Goal: Information Seeking & Learning: Learn about a topic

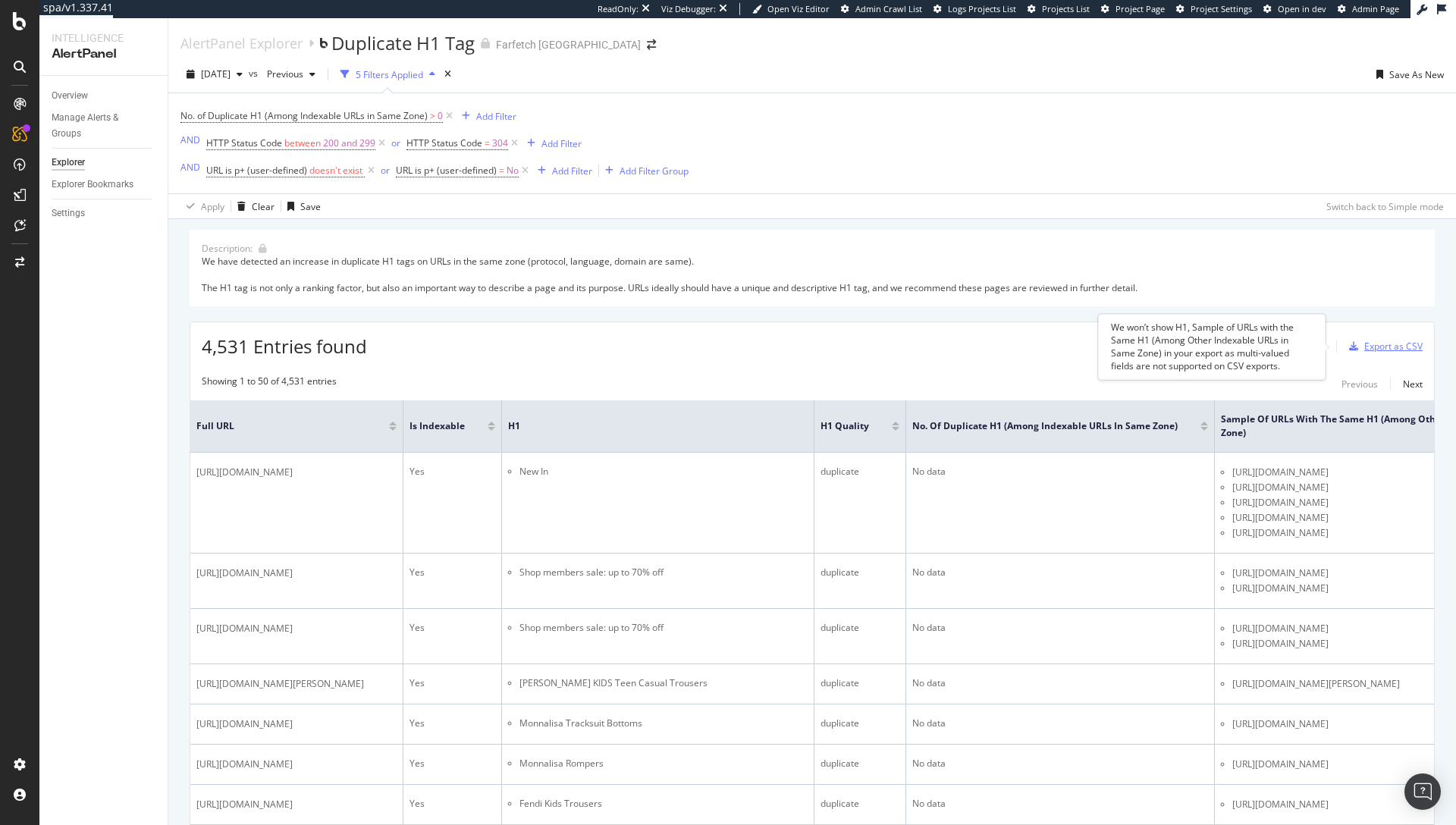
click at [1369, 341] on div "Export as CSV" at bounding box center [1393, 346] width 58 height 13
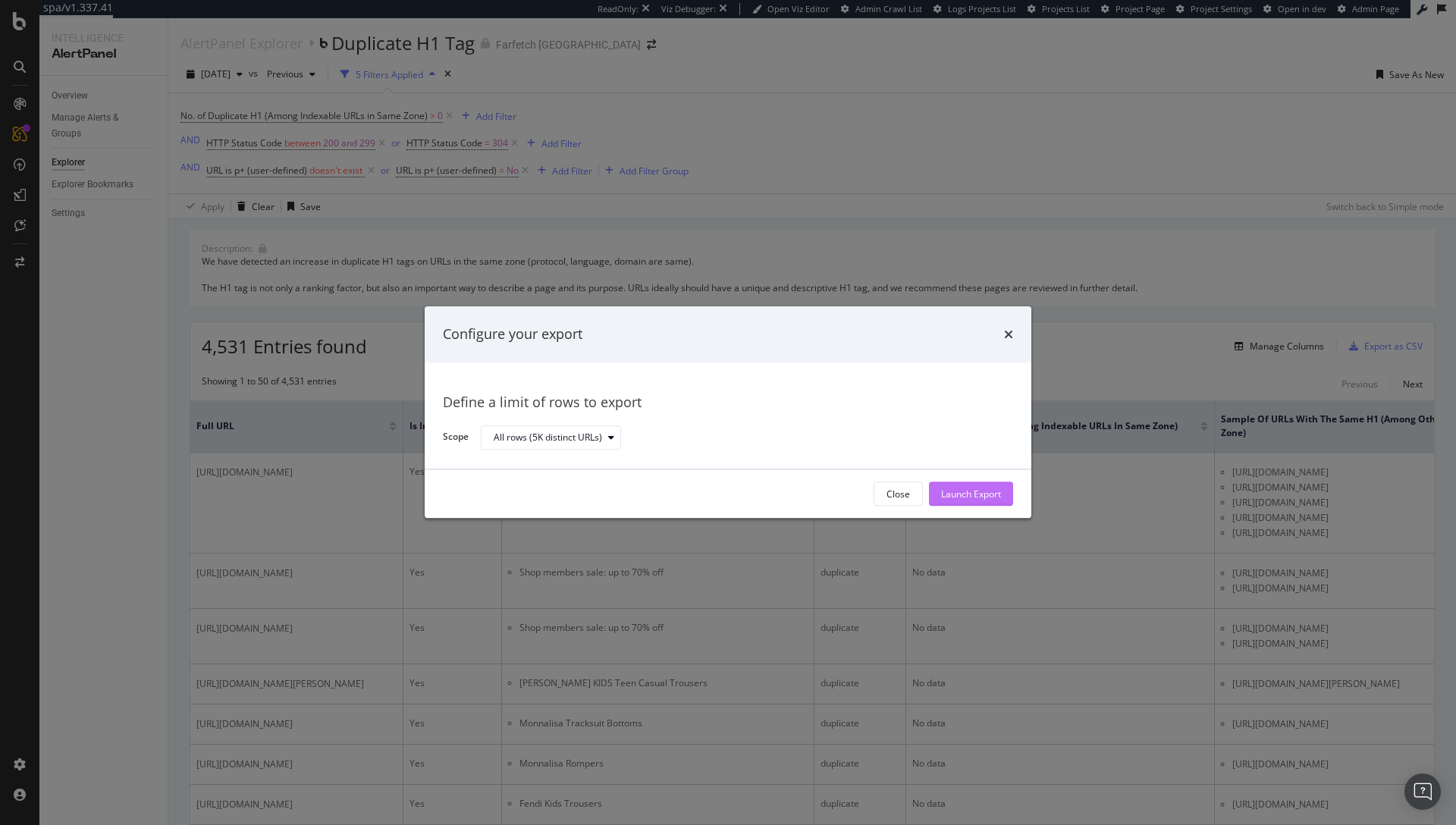
click at [986, 496] on div "Launch Export" at bounding box center [971, 493] width 60 height 13
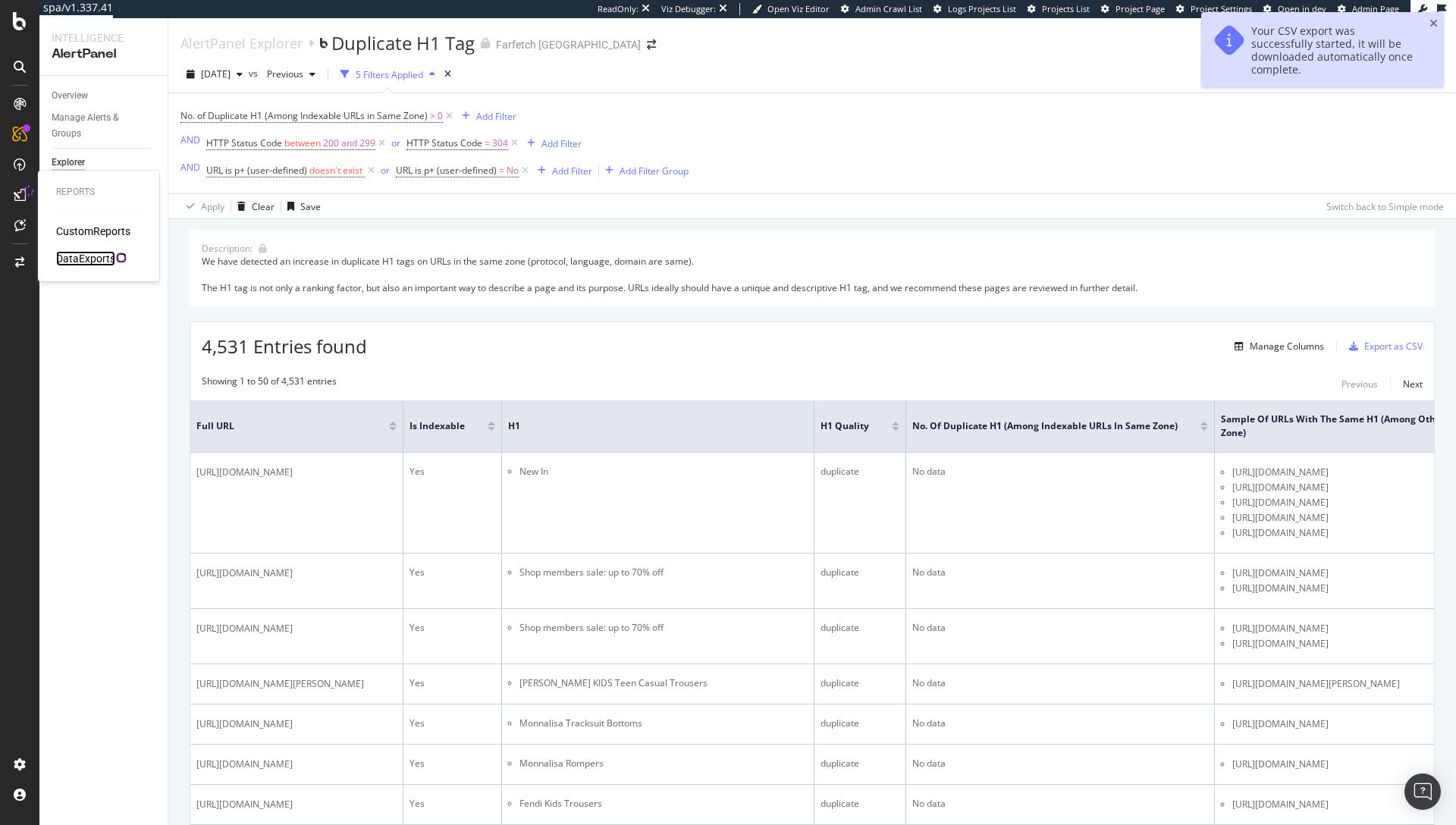
click at [79, 257] on div "DataExports" at bounding box center [85, 258] width 59 height 15
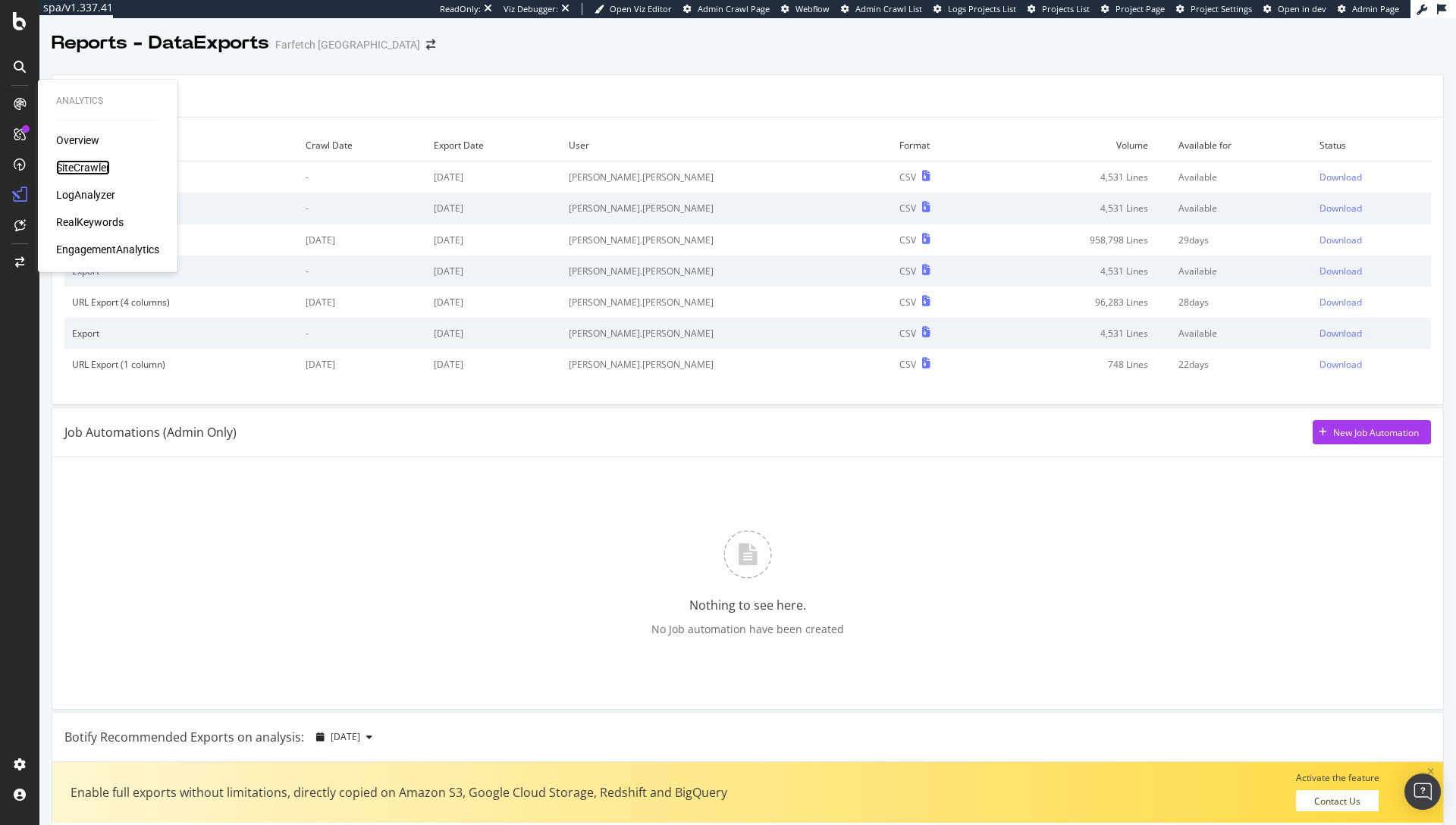
click at [79, 171] on div "SiteCrawler" at bounding box center [83, 167] width 54 height 15
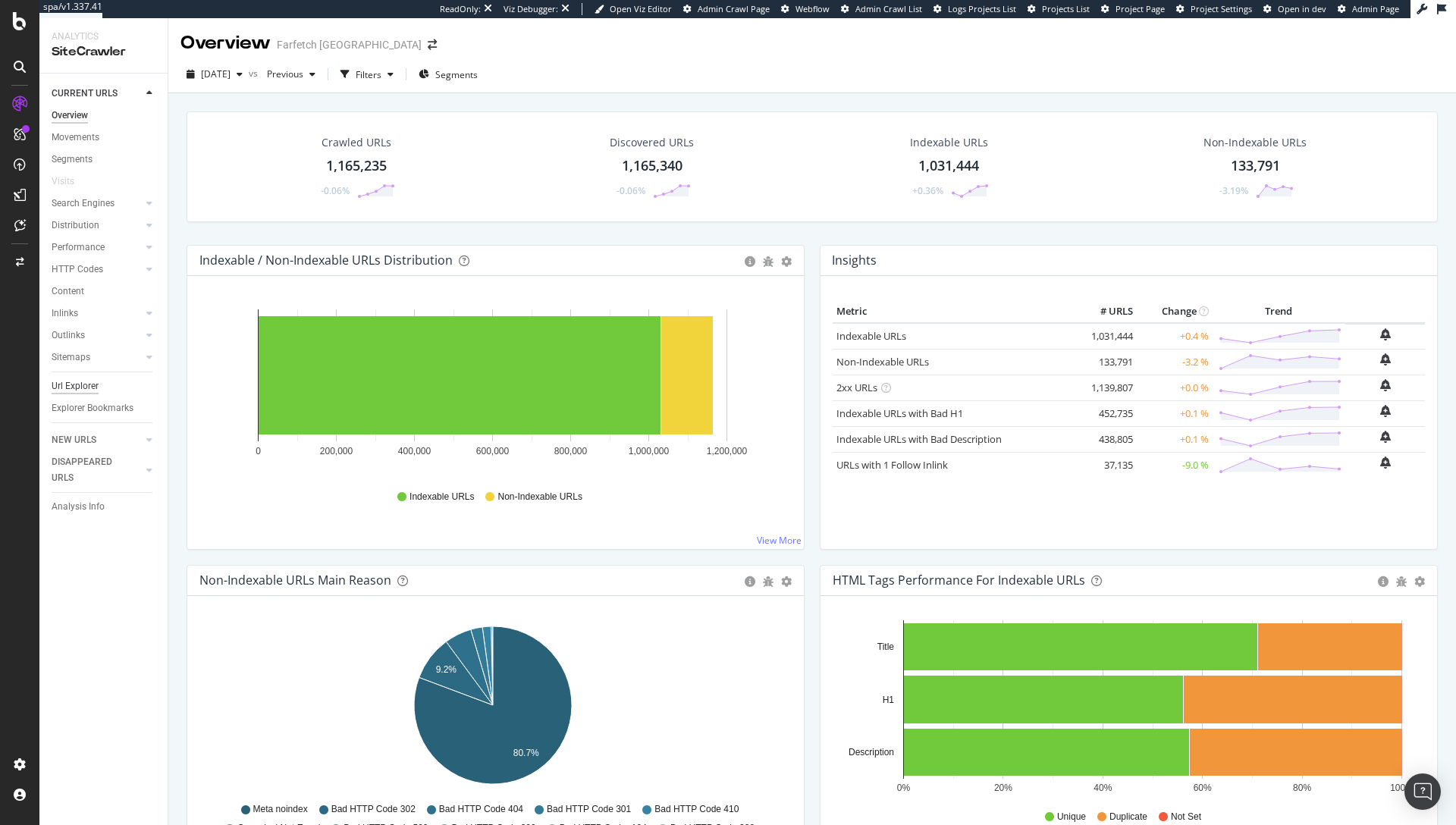
click at [79, 385] on div "Url Explorer" at bounding box center [75, 386] width 47 height 16
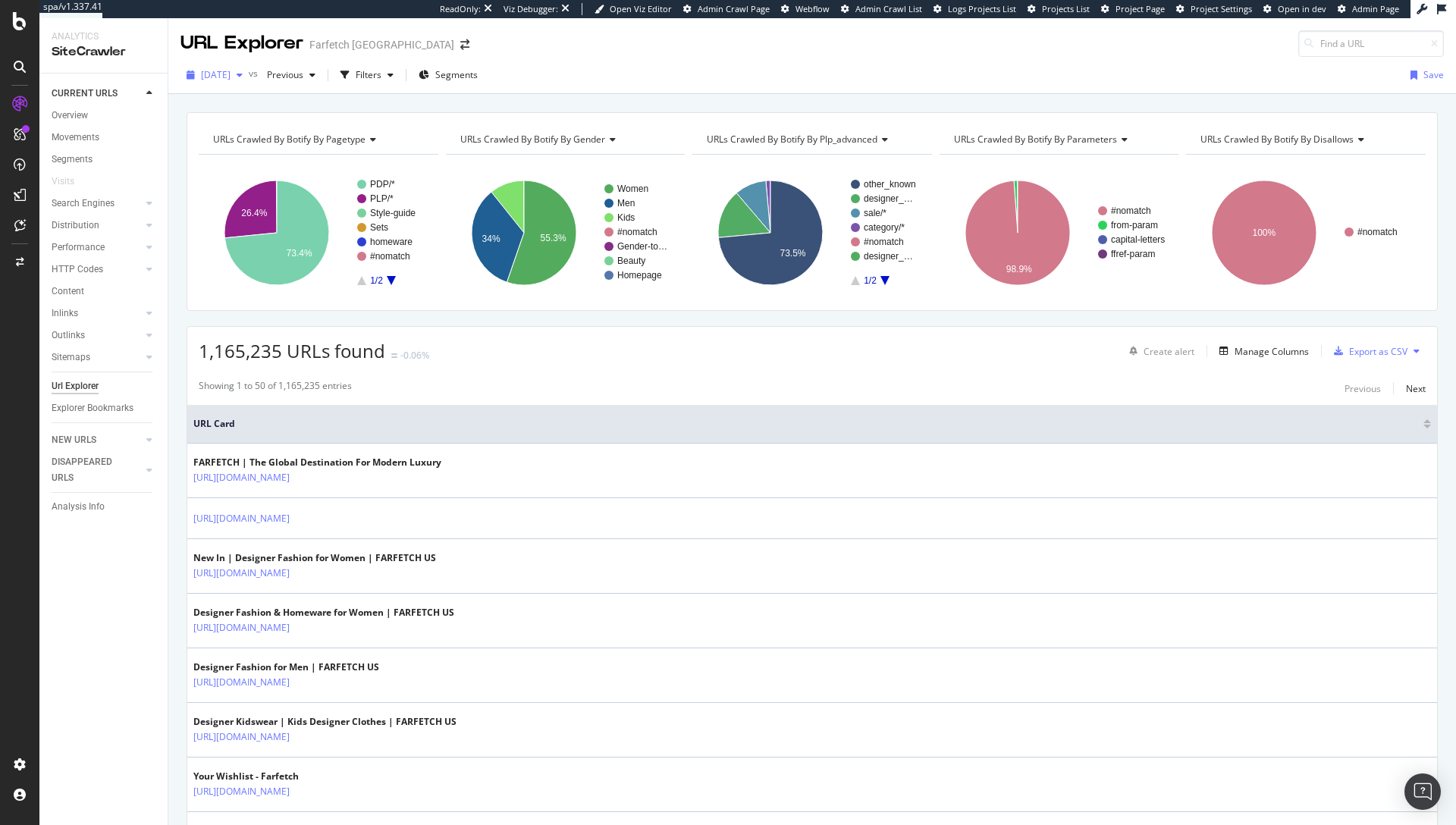
click at [222, 69] on span "[DATE]" at bounding box center [216, 74] width 29 height 13
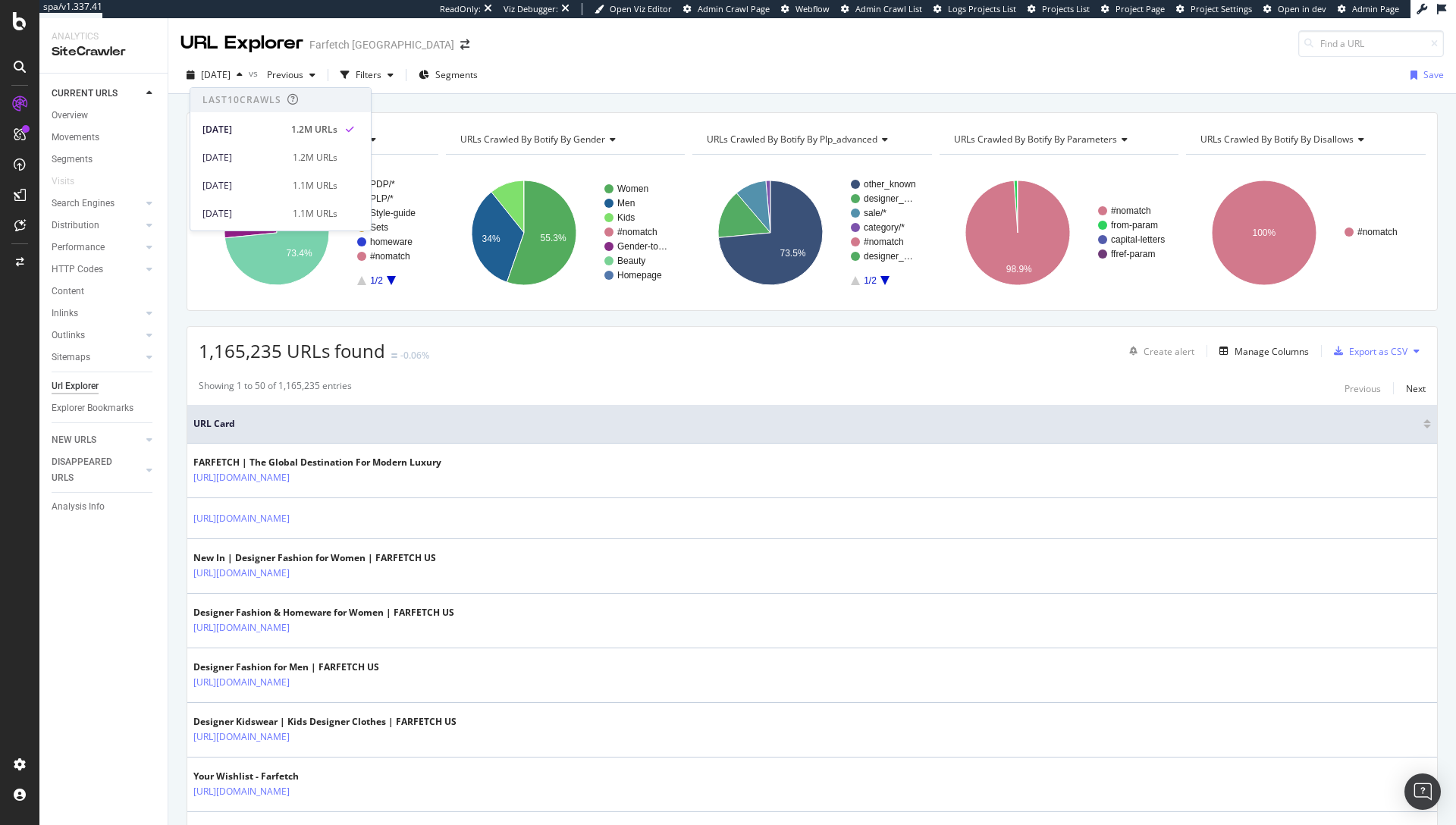
click at [689, 71] on div "[DATE] vs Previous Filters Segments Save" at bounding box center [812, 78] width 1288 height 30
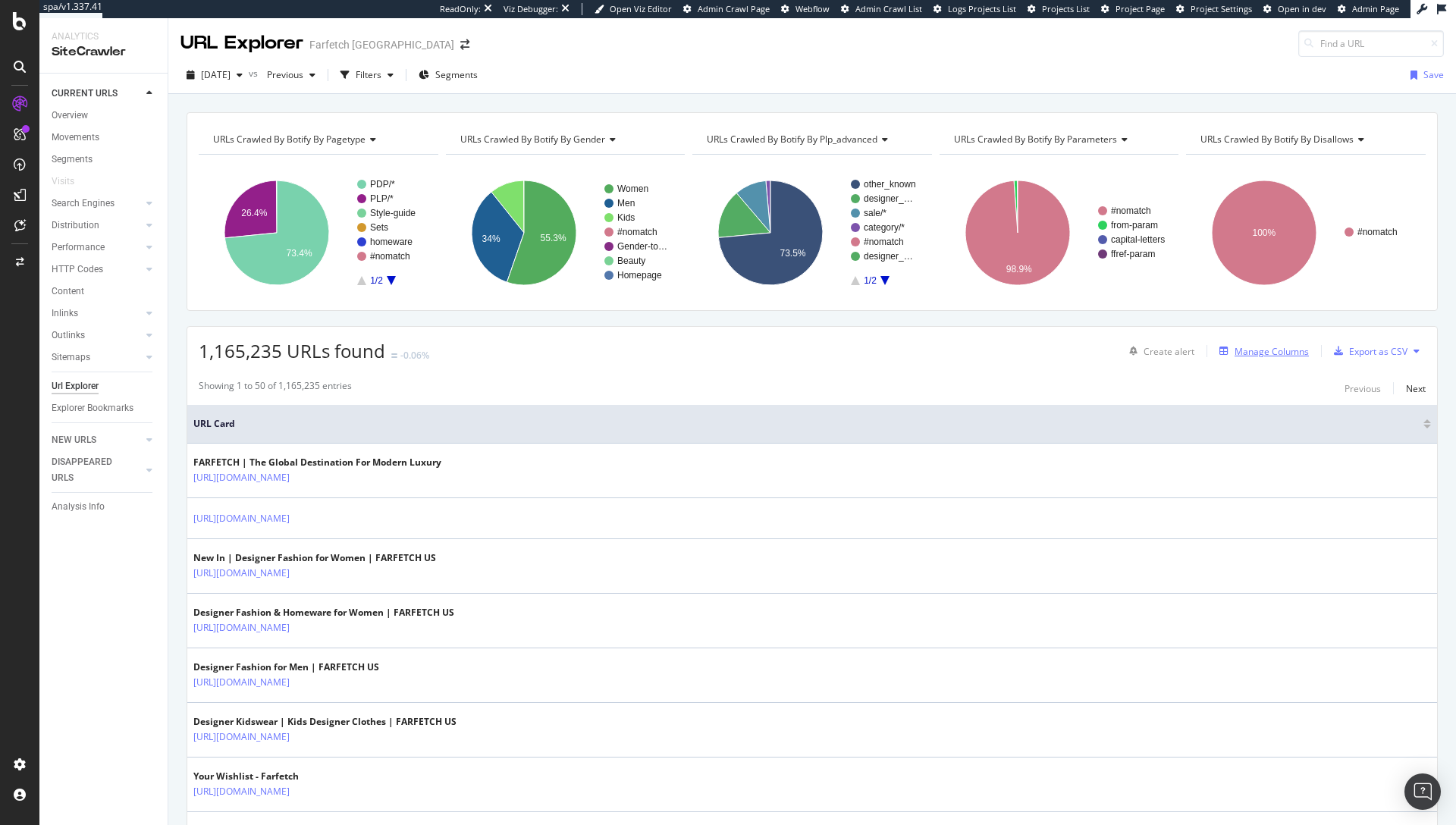
click at [1235, 343] on div "Manage Columns" at bounding box center [1260, 351] width 95 height 17
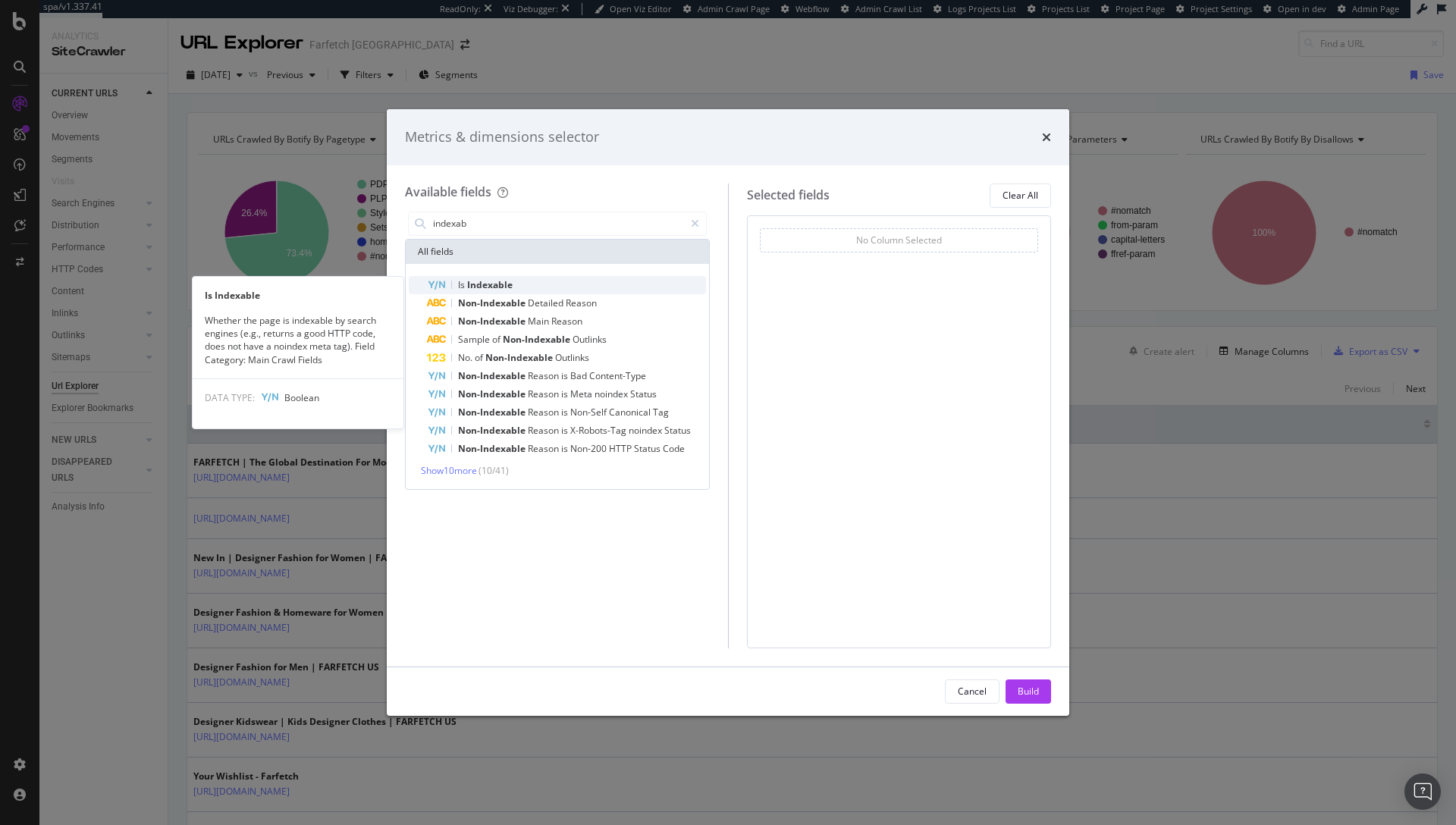
click at [487, 289] on span "Indexable" at bounding box center [490, 284] width 45 height 13
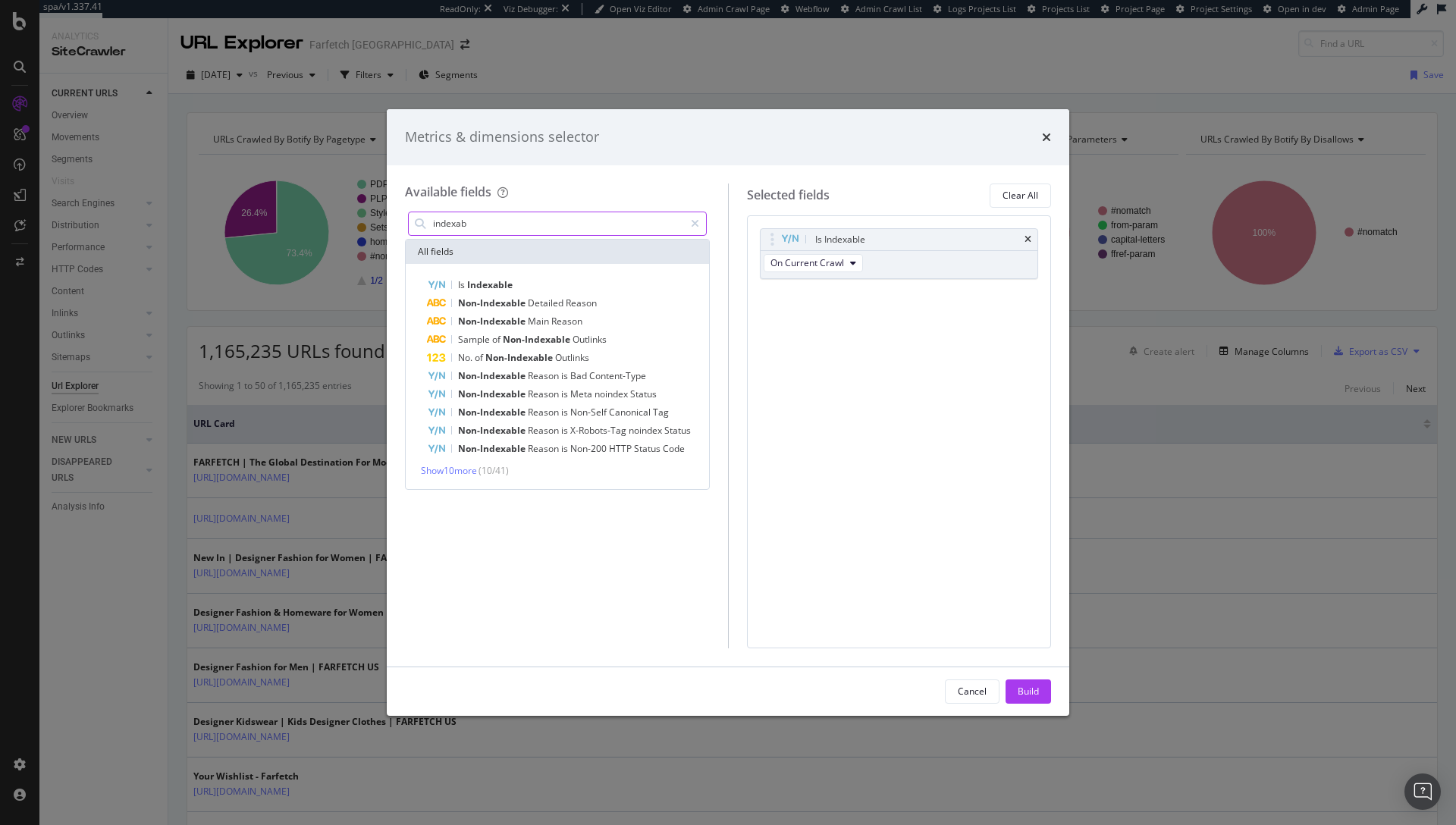
click at [484, 223] on input "indexab" at bounding box center [557, 223] width 252 height 23
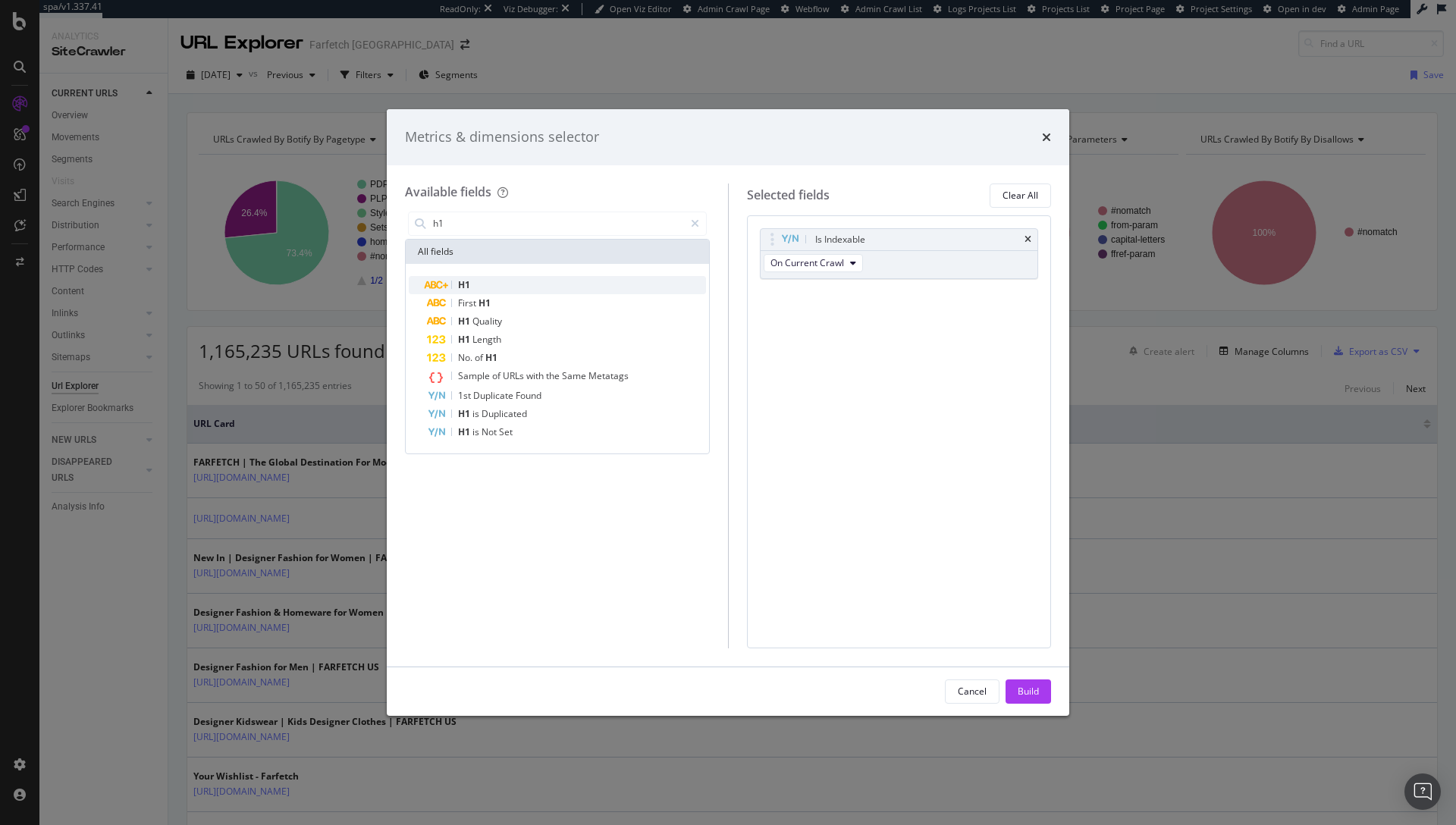
click at [526, 276] on div "H1" at bounding box center [567, 285] width 279 height 19
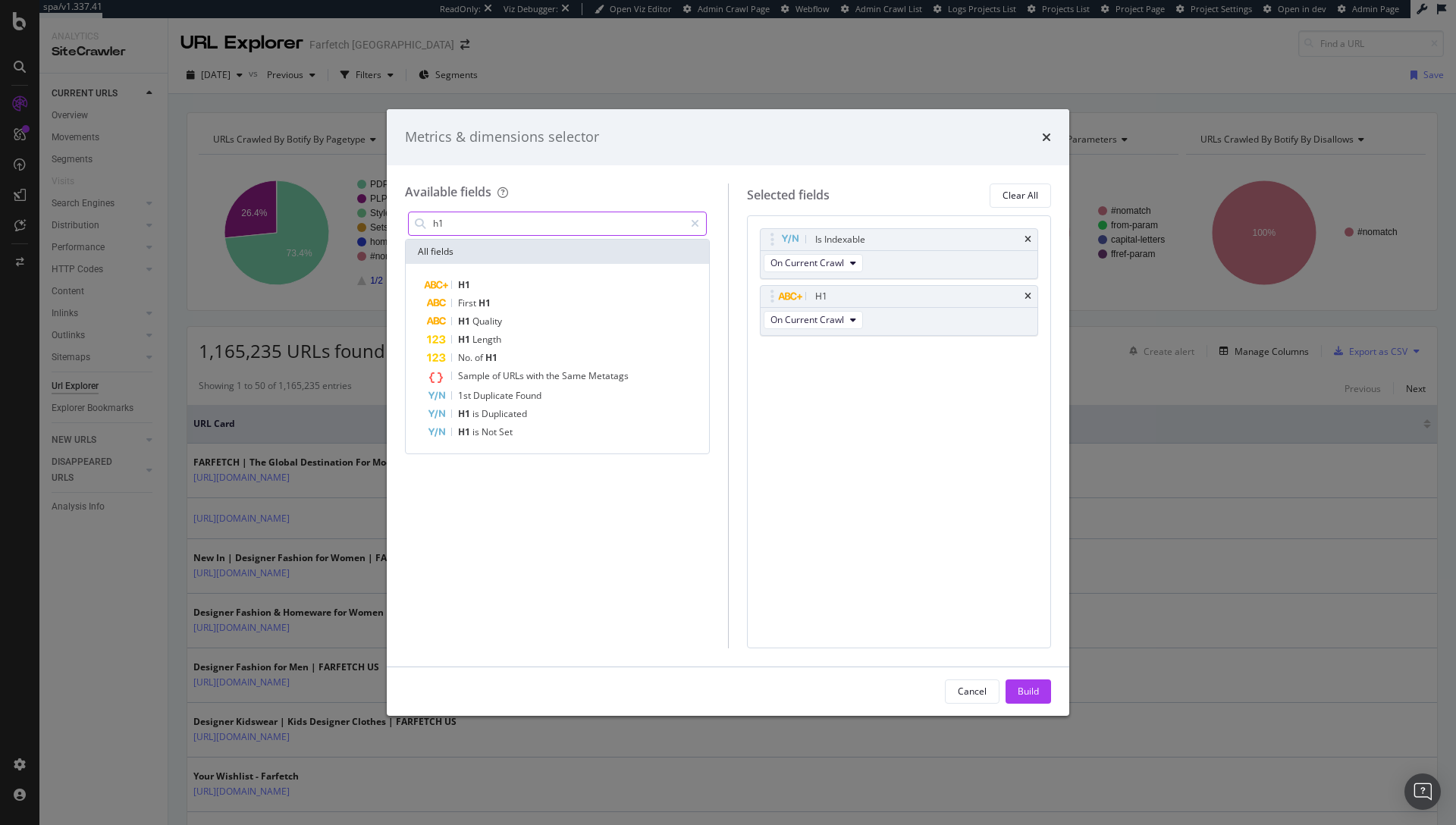
click at [532, 226] on input "h1" at bounding box center [557, 223] width 252 height 23
click at [517, 312] on div "H1 Quality" at bounding box center [567, 321] width 279 height 19
click at [597, 231] on input "h1" at bounding box center [557, 223] width 252 height 23
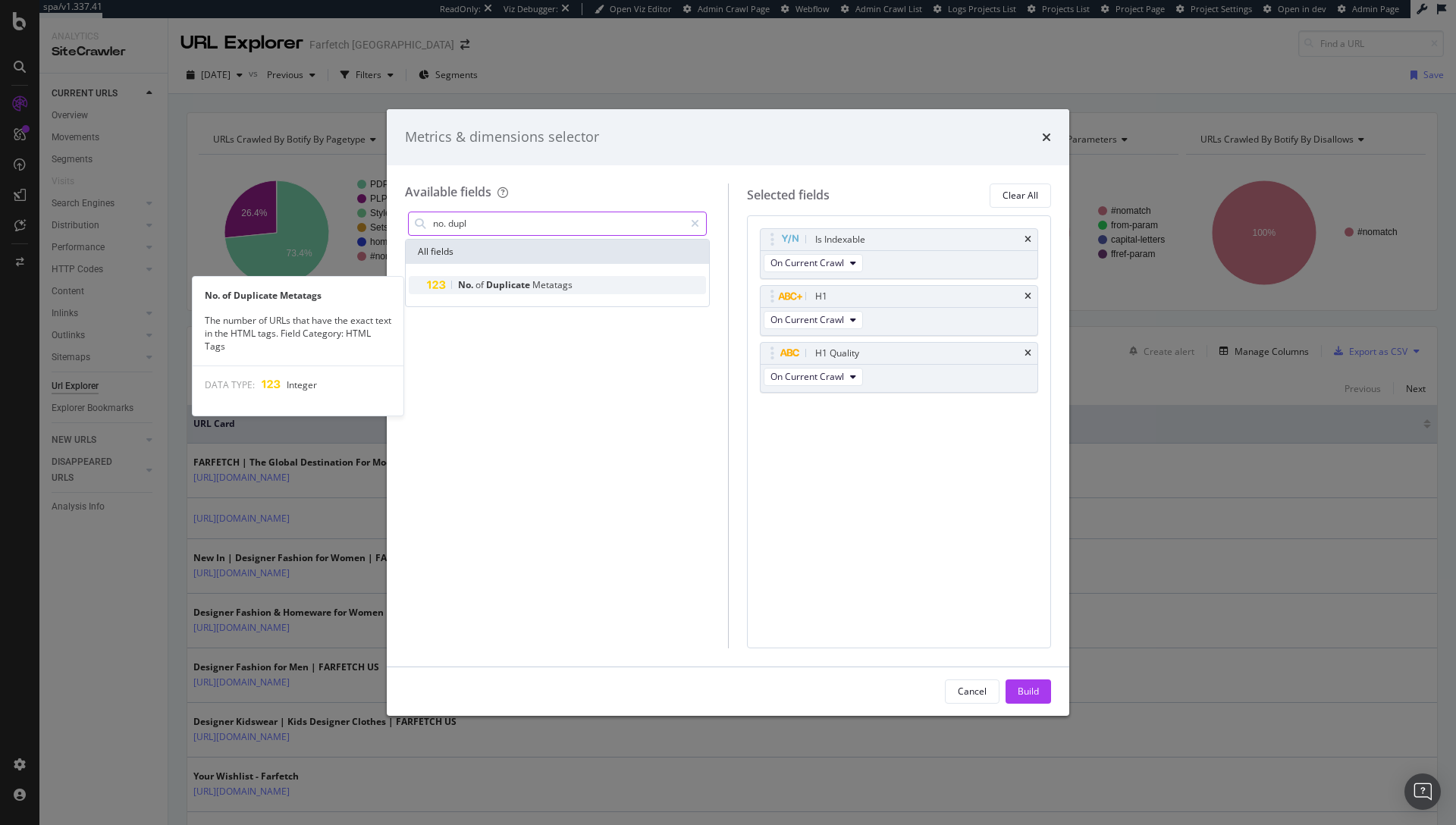
type input "no. dupl"
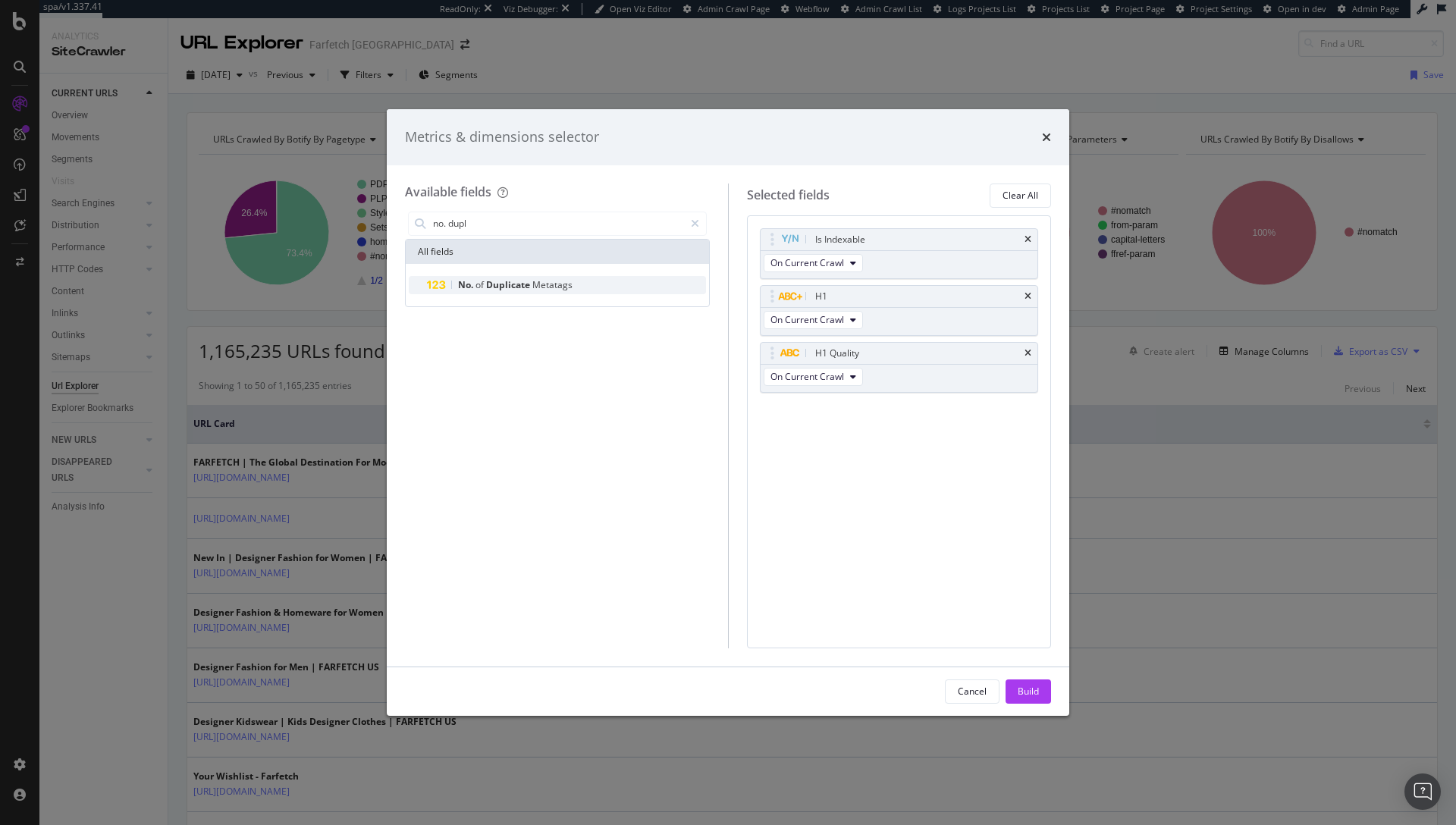
click at [600, 284] on div "No. of Duplicate Metatags" at bounding box center [567, 285] width 279 height 19
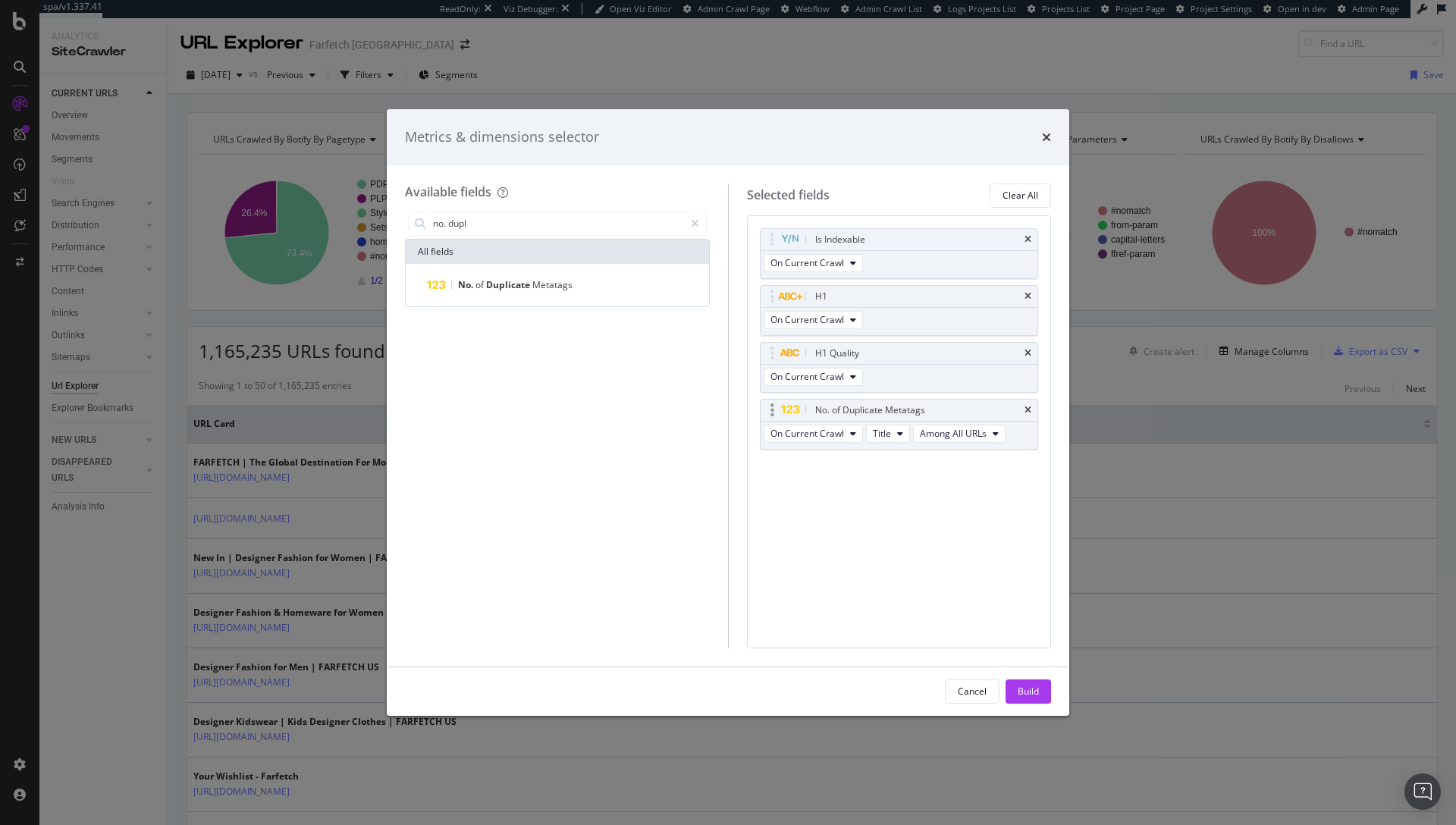
click at [913, 435] on span "Among All URLs" at bounding box center [959, 433] width 92 height 19
click at [899, 435] on icon "modal" at bounding box center [900, 433] width 6 height 9
click at [895, 517] on span "H1" at bounding box center [903, 518] width 48 height 14
click at [959, 439] on span "Among All URLs" at bounding box center [947, 433] width 67 height 13
click at [976, 490] on span "Among Other Indexable URLs in Same Zone" at bounding box center [1011, 489] width 184 height 14
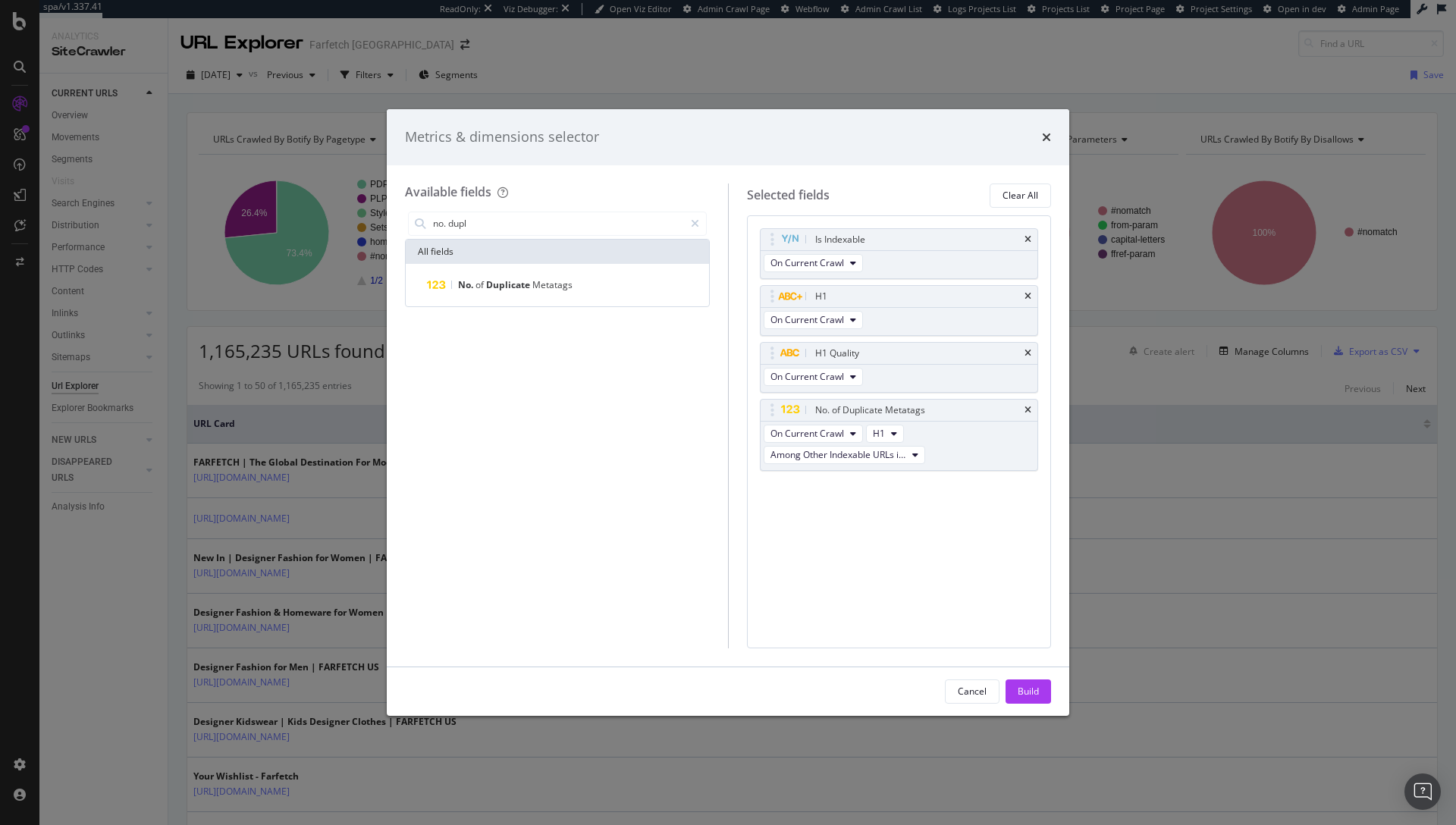
click at [875, 478] on div "Is Indexable On Current Crawl H1 On Current Crawl H1 Quality On Current Crawl N…" at bounding box center [899, 365] width 279 height 275
click at [605, 225] on input "no. dupl" at bounding box center [557, 223] width 252 height 23
click at [693, 220] on icon "modal" at bounding box center [695, 223] width 8 height 11
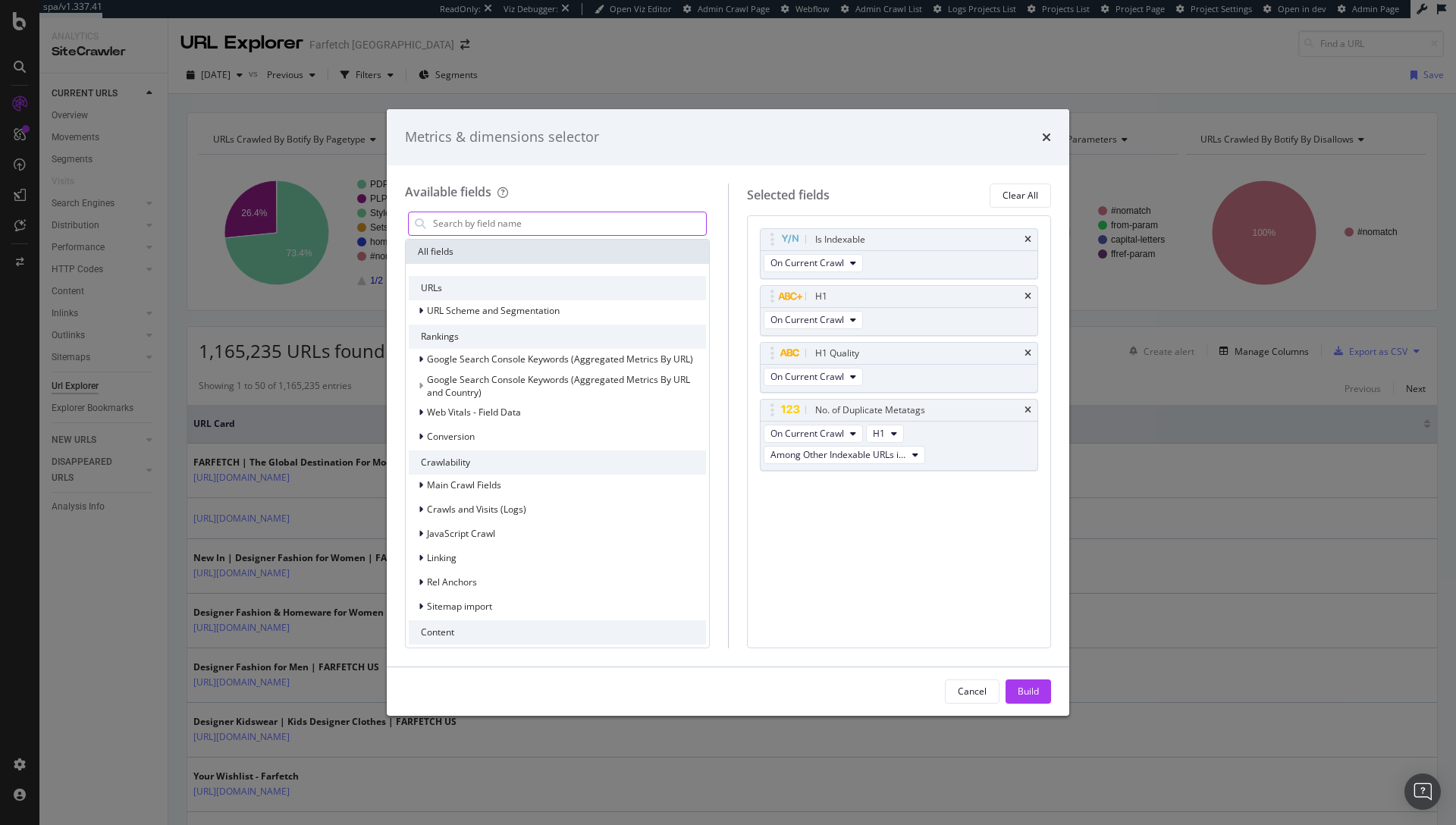
click at [543, 218] on input "modal" at bounding box center [568, 223] width 274 height 23
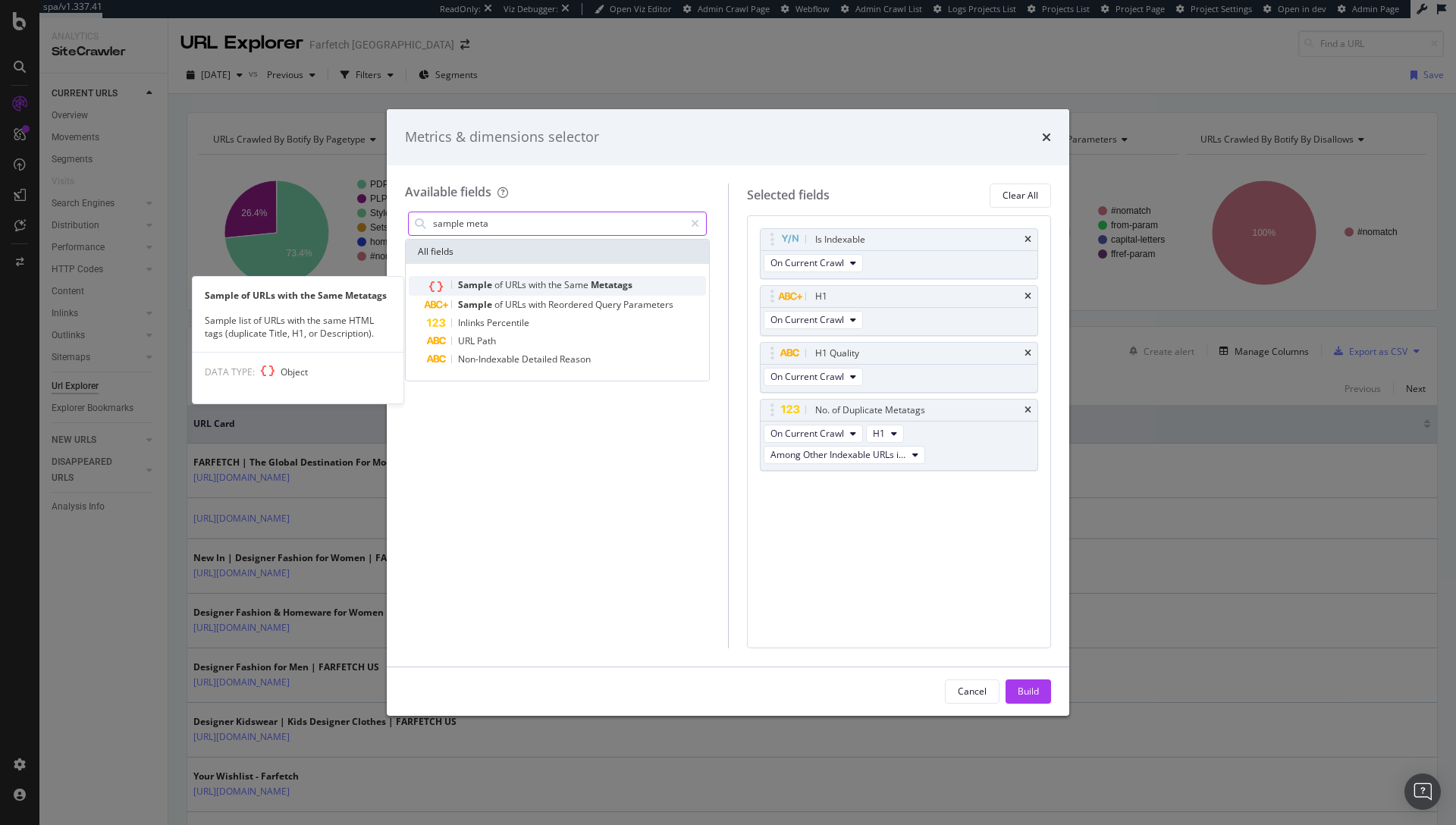
type input "sample meta"
click at [511, 284] on span "URLs" at bounding box center [517, 284] width 24 height 13
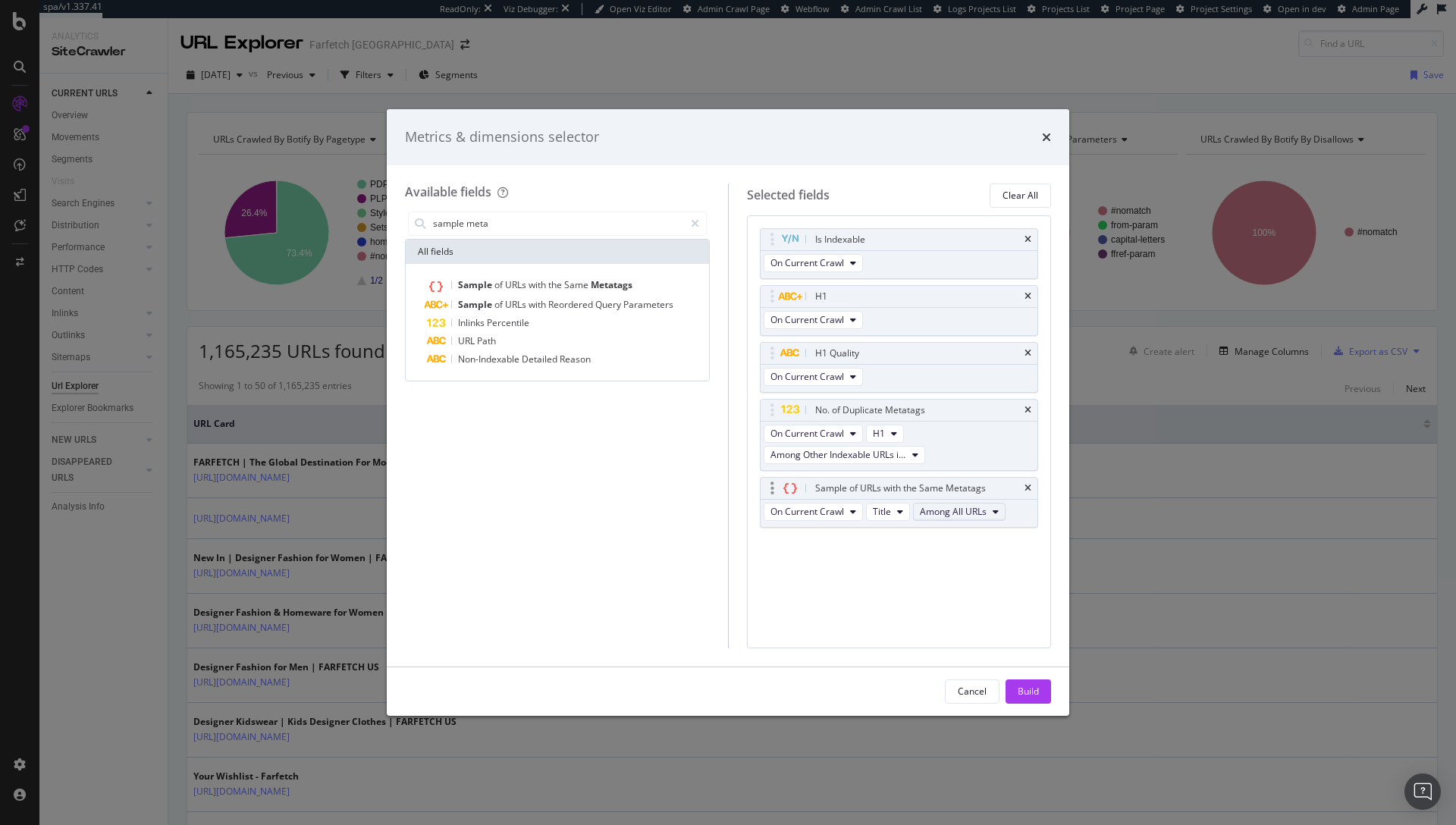
click at [933, 517] on span "Among All URLs" at bounding box center [953, 511] width 67 height 13
click at [964, 564] on span "Among Other Indexable URLs in Same Zone" at bounding box center [1017, 567] width 184 height 14
click at [887, 515] on span "Title" at bounding box center [881, 511] width 19 height 13
click at [898, 591] on span "H1" at bounding box center [903, 595] width 48 height 14
click at [1011, 686] on button "Build" at bounding box center [1029, 691] width 45 height 25
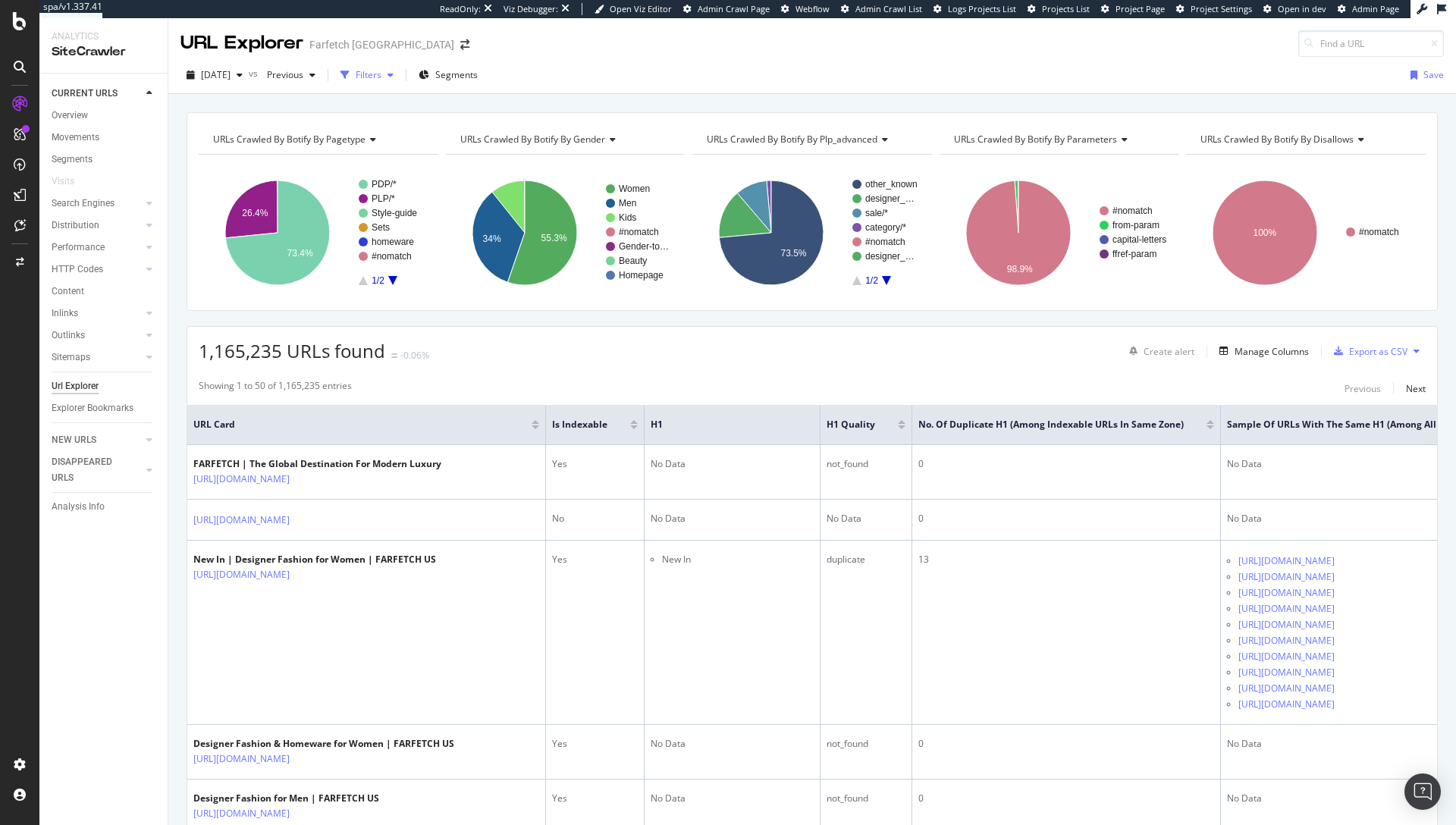
click at [381, 75] on div "Filters" at bounding box center [368, 74] width 26 height 13
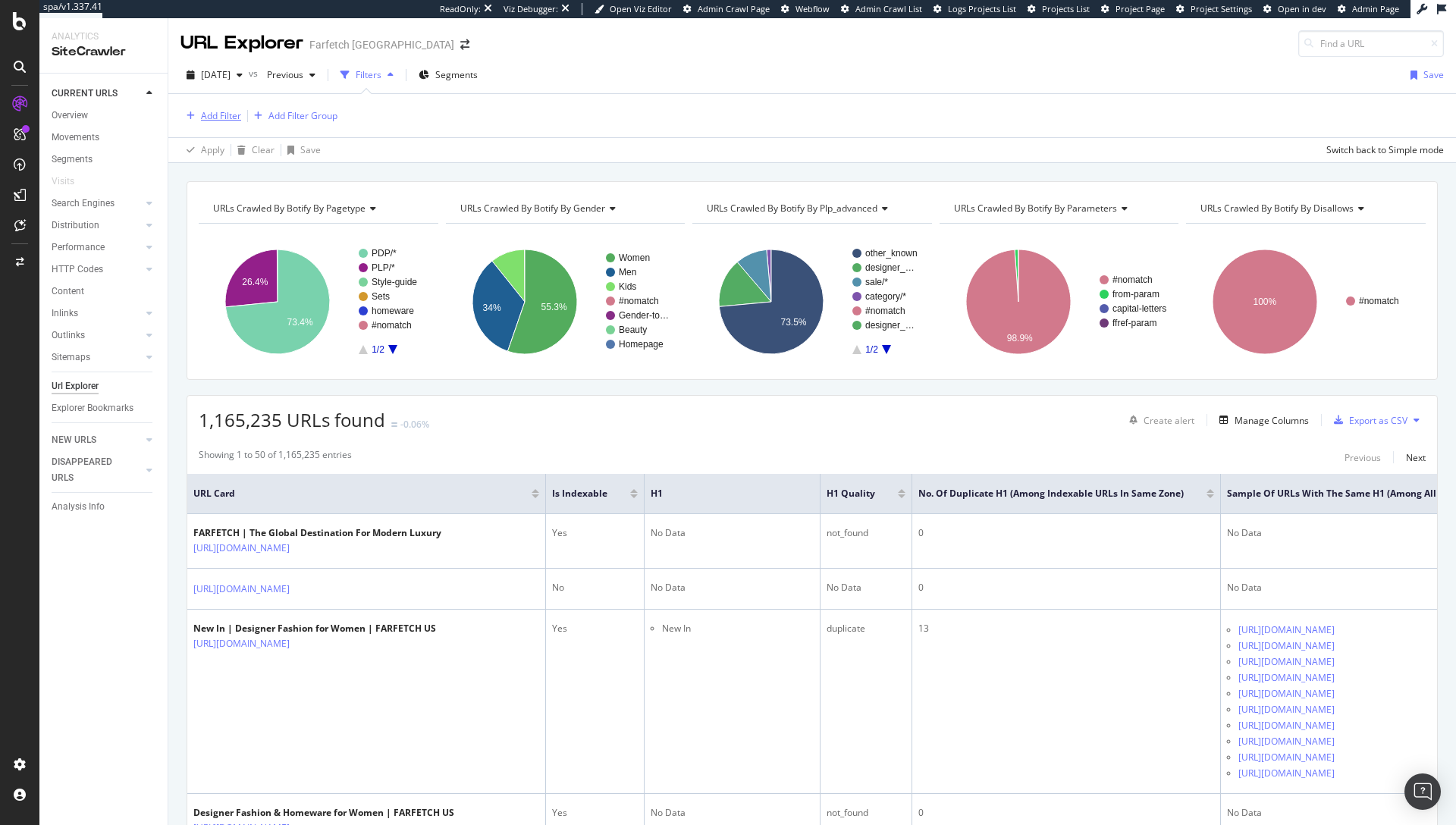
click at [235, 118] on div "Add Filter" at bounding box center [221, 115] width 40 height 13
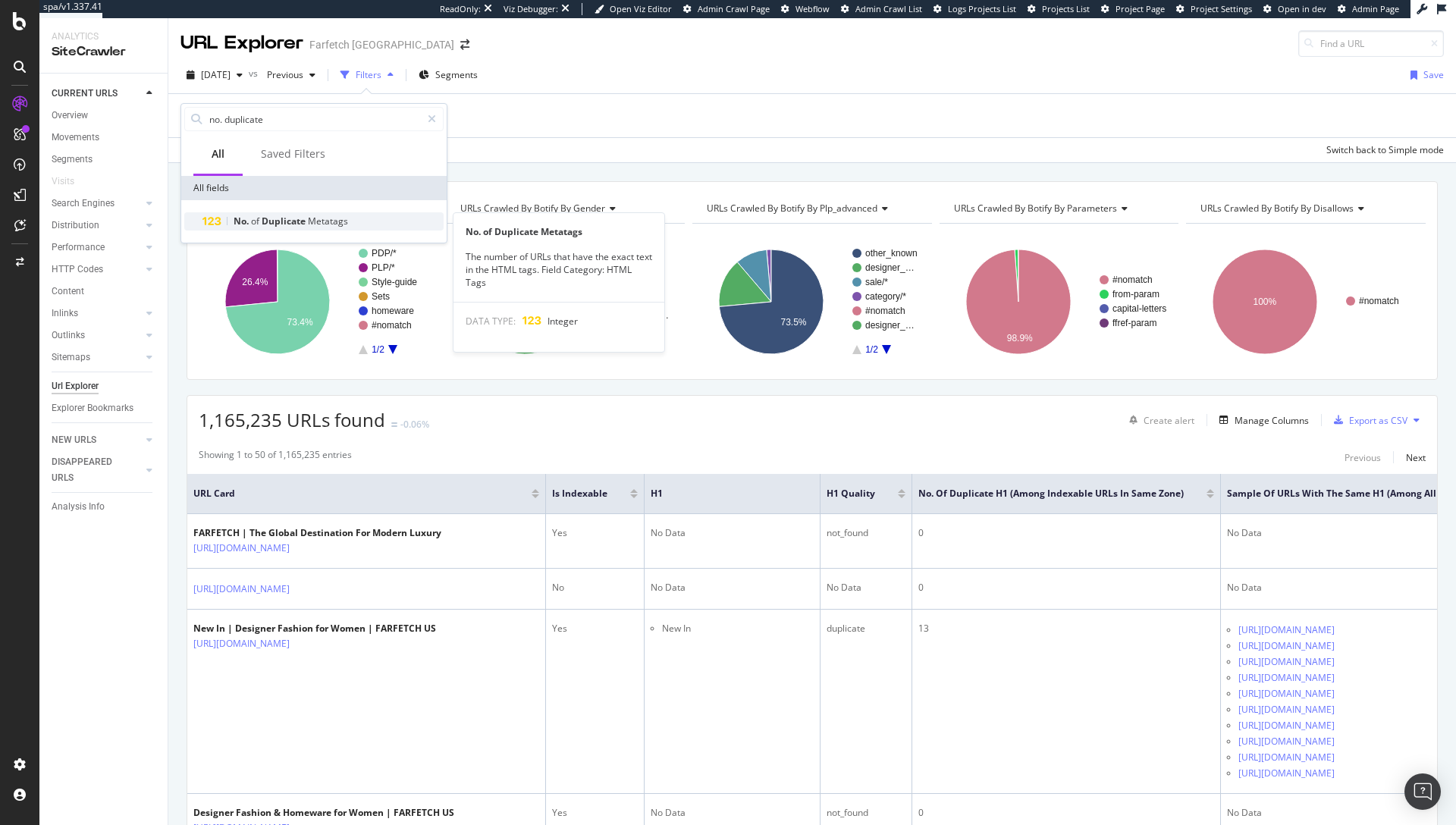
type input "no. duplicate"
click at [301, 215] on span "Duplicate" at bounding box center [284, 220] width 46 height 13
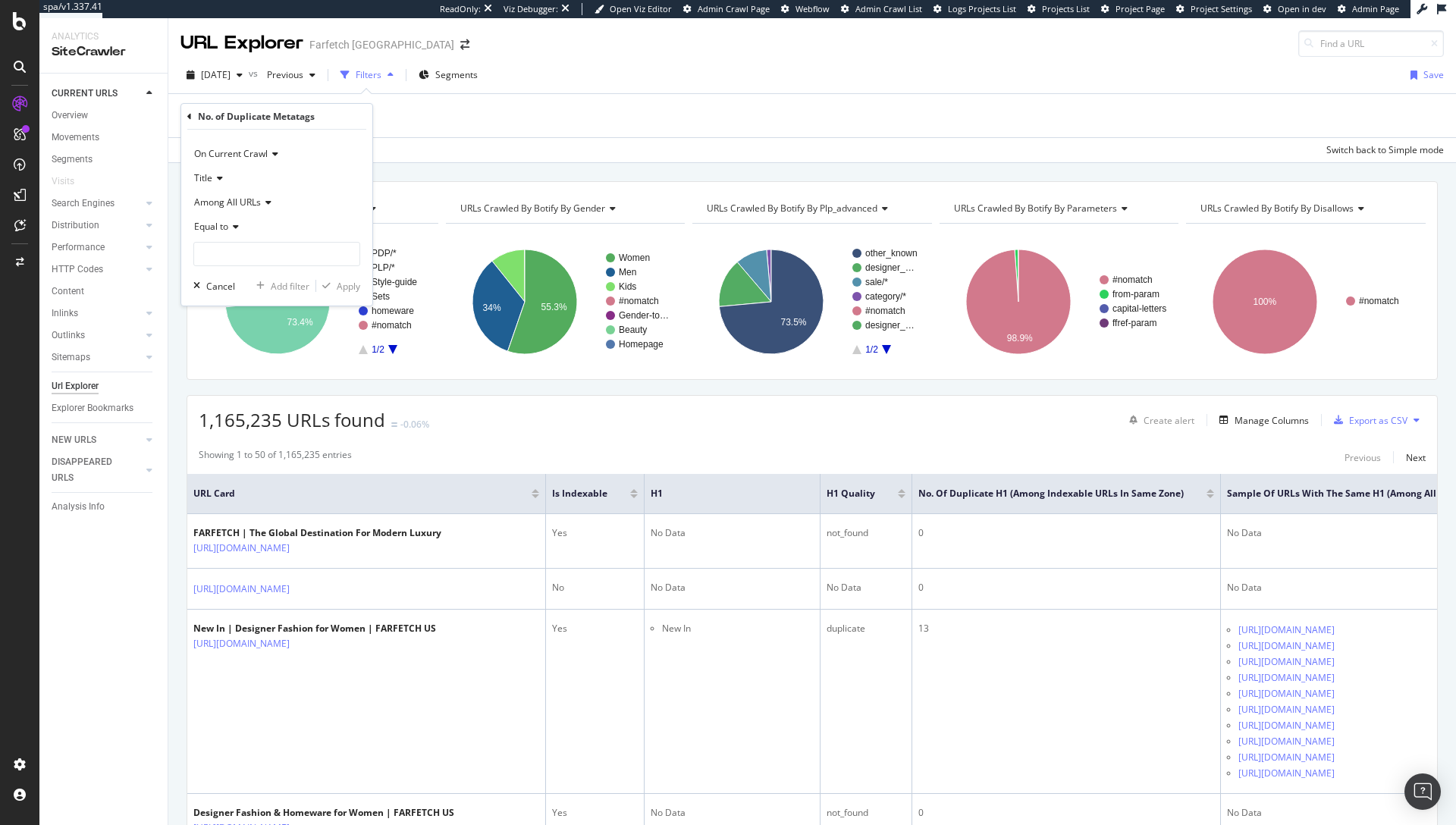
click at [216, 175] on icon at bounding box center [217, 178] width 11 height 9
click at [225, 241] on div "H1" at bounding box center [278, 248] width 162 height 20
click at [263, 248] on input "number" at bounding box center [277, 253] width 167 height 25
click at [238, 233] on div "Equal to" at bounding box center [277, 226] width 167 height 25
click at [267, 191] on div "Among All URLs" at bounding box center [277, 202] width 167 height 25
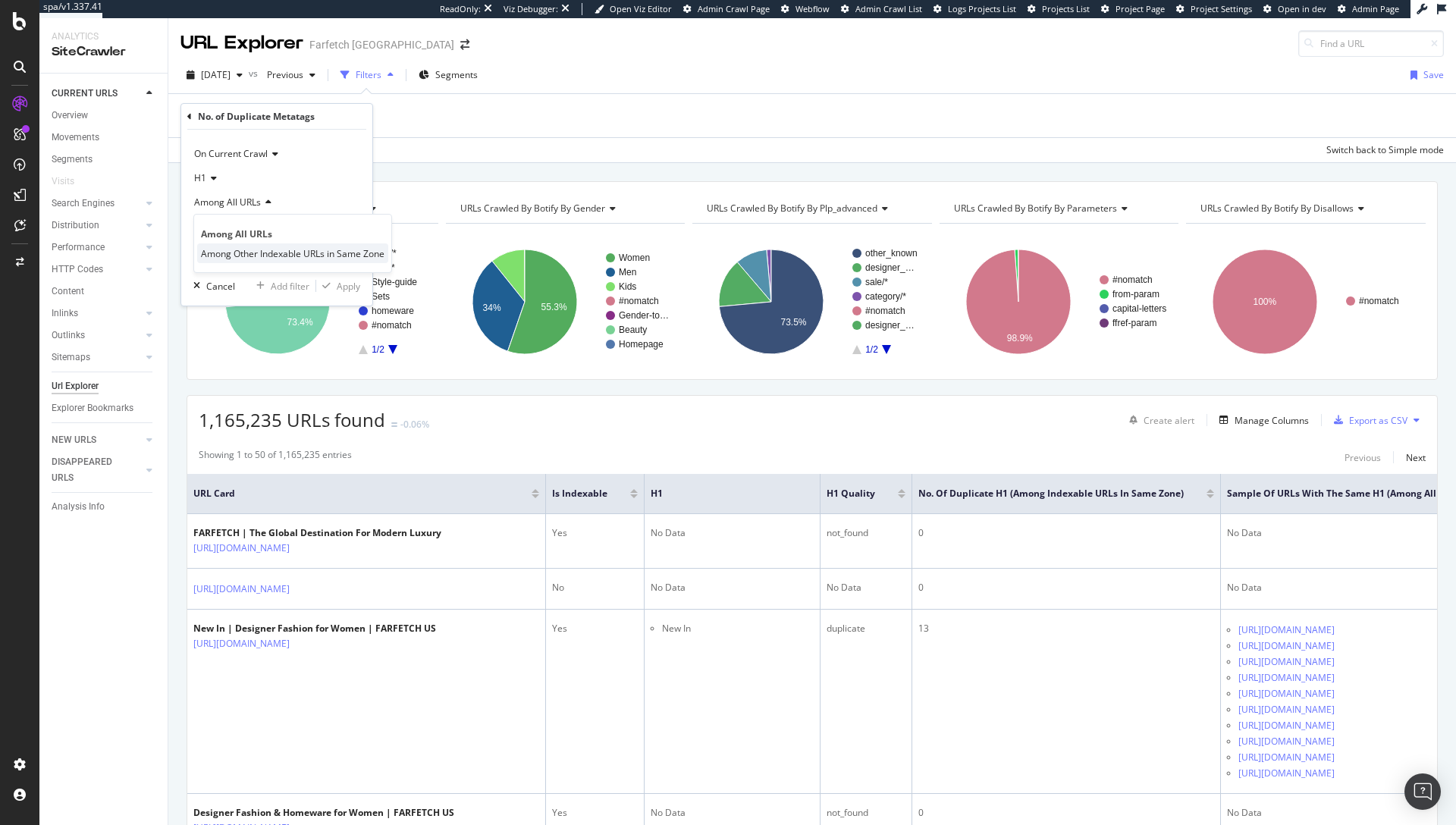
click at [264, 248] on span "Among Other Indexable URLs in Same Zone" at bounding box center [293, 253] width 184 height 13
click at [231, 220] on div "Equal to" at bounding box center [291, 226] width 195 height 25
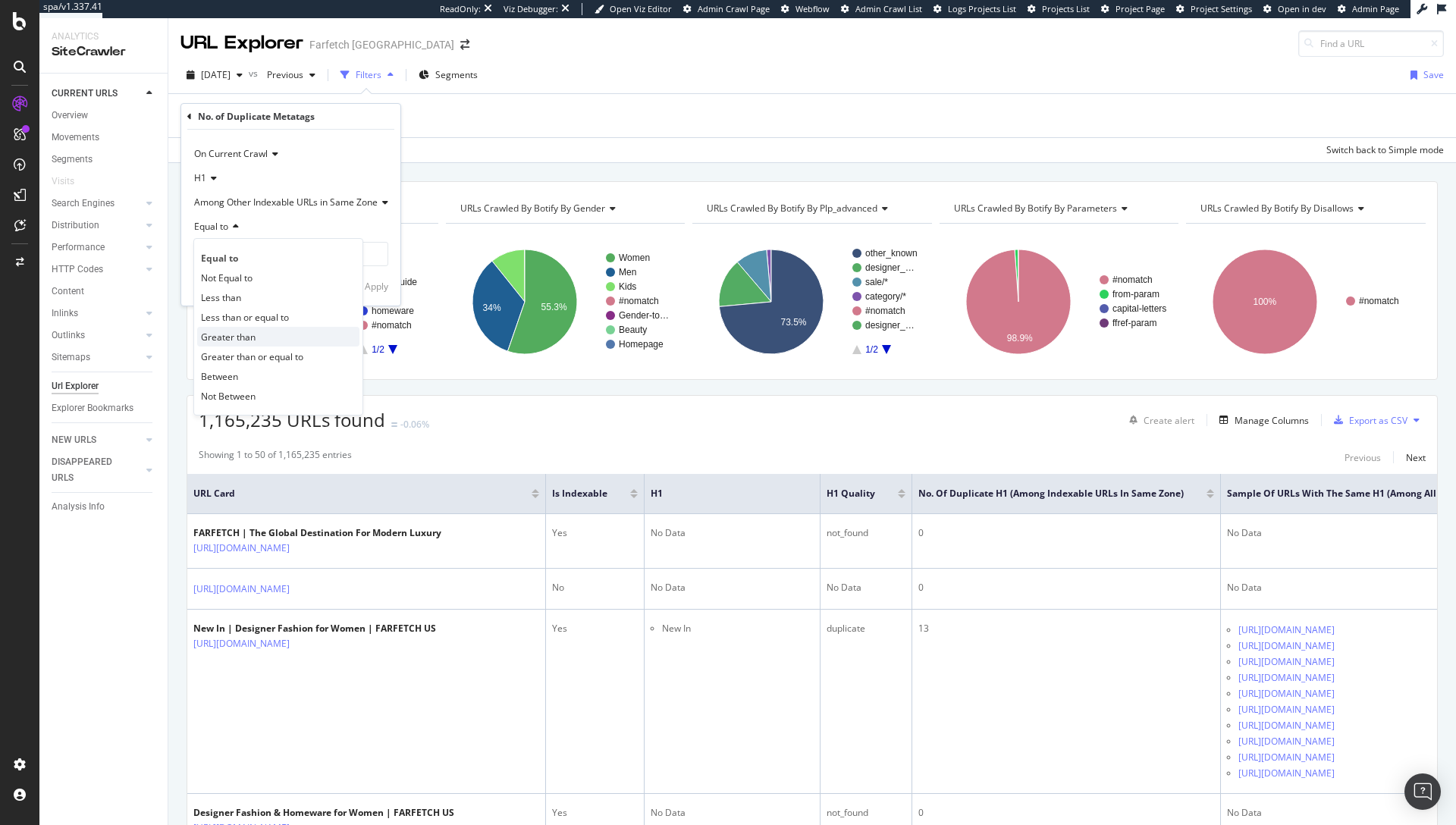
click at [238, 338] on span "Greater than" at bounding box center [229, 337] width 55 height 13
click at [254, 260] on input "number" at bounding box center [291, 253] width 195 height 25
type input "0"
click at [364, 284] on div "button" at bounding box center [354, 285] width 21 height 9
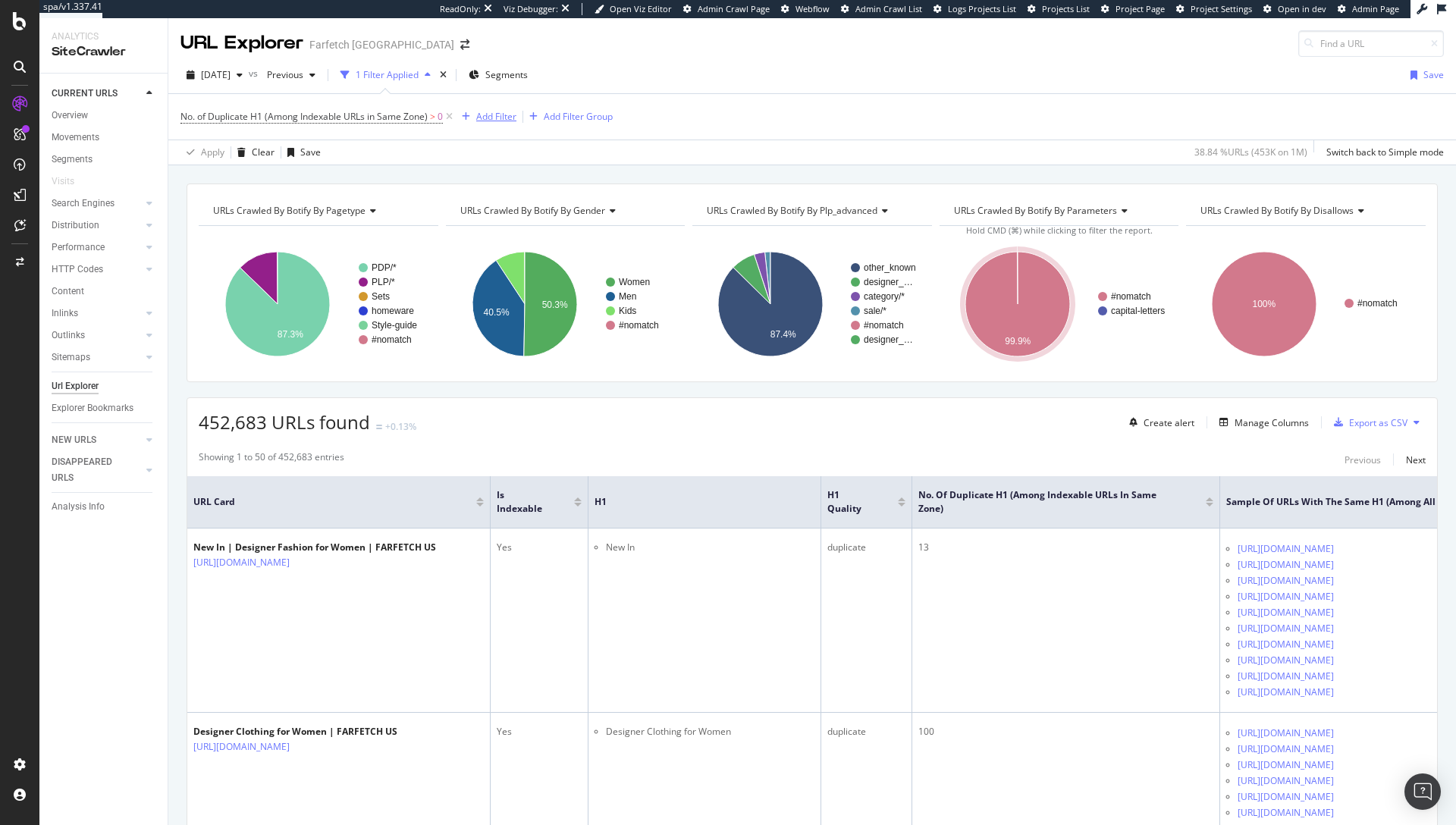
click at [486, 117] on div "Add Filter" at bounding box center [496, 116] width 40 height 13
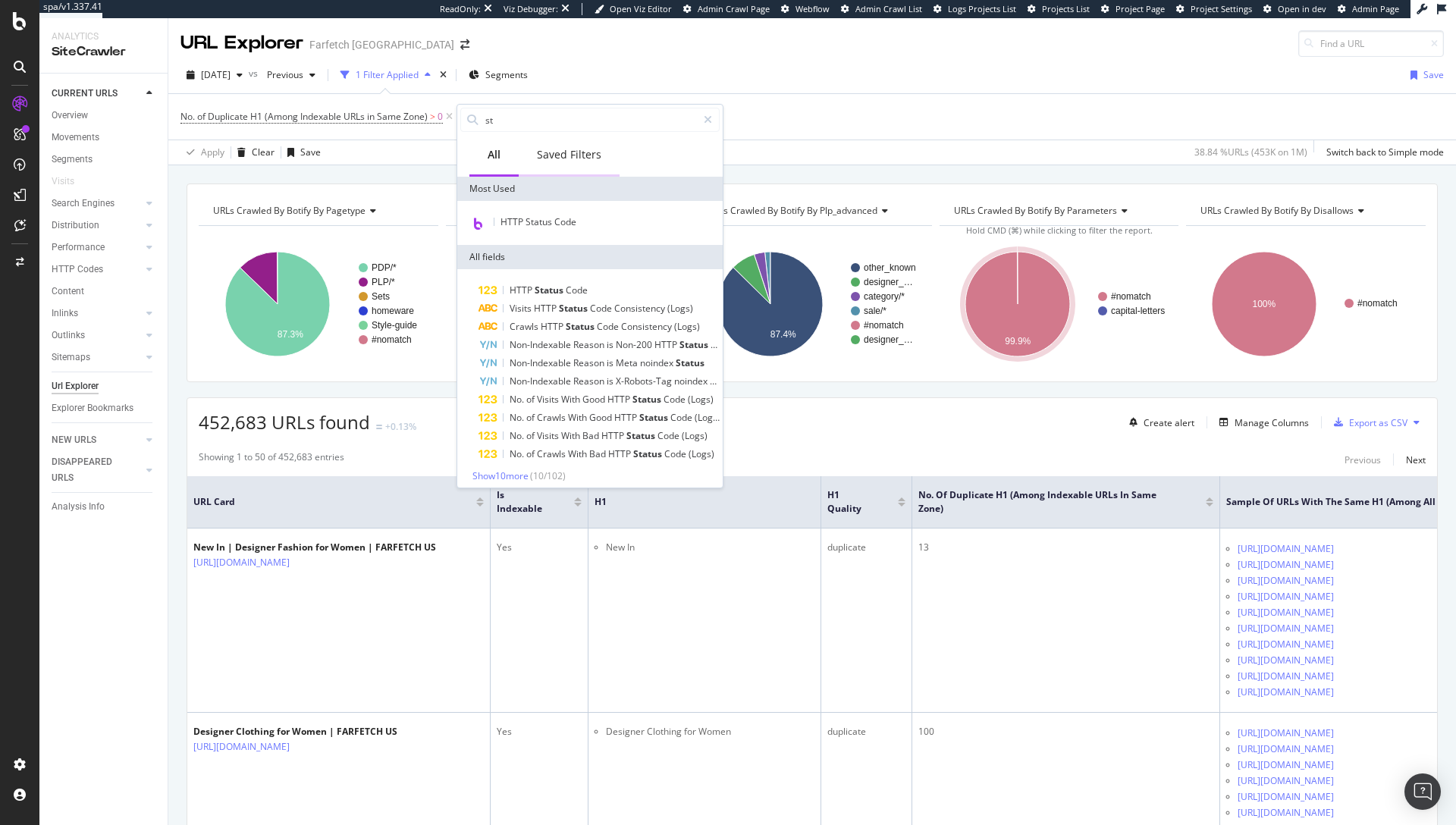
type input "s"
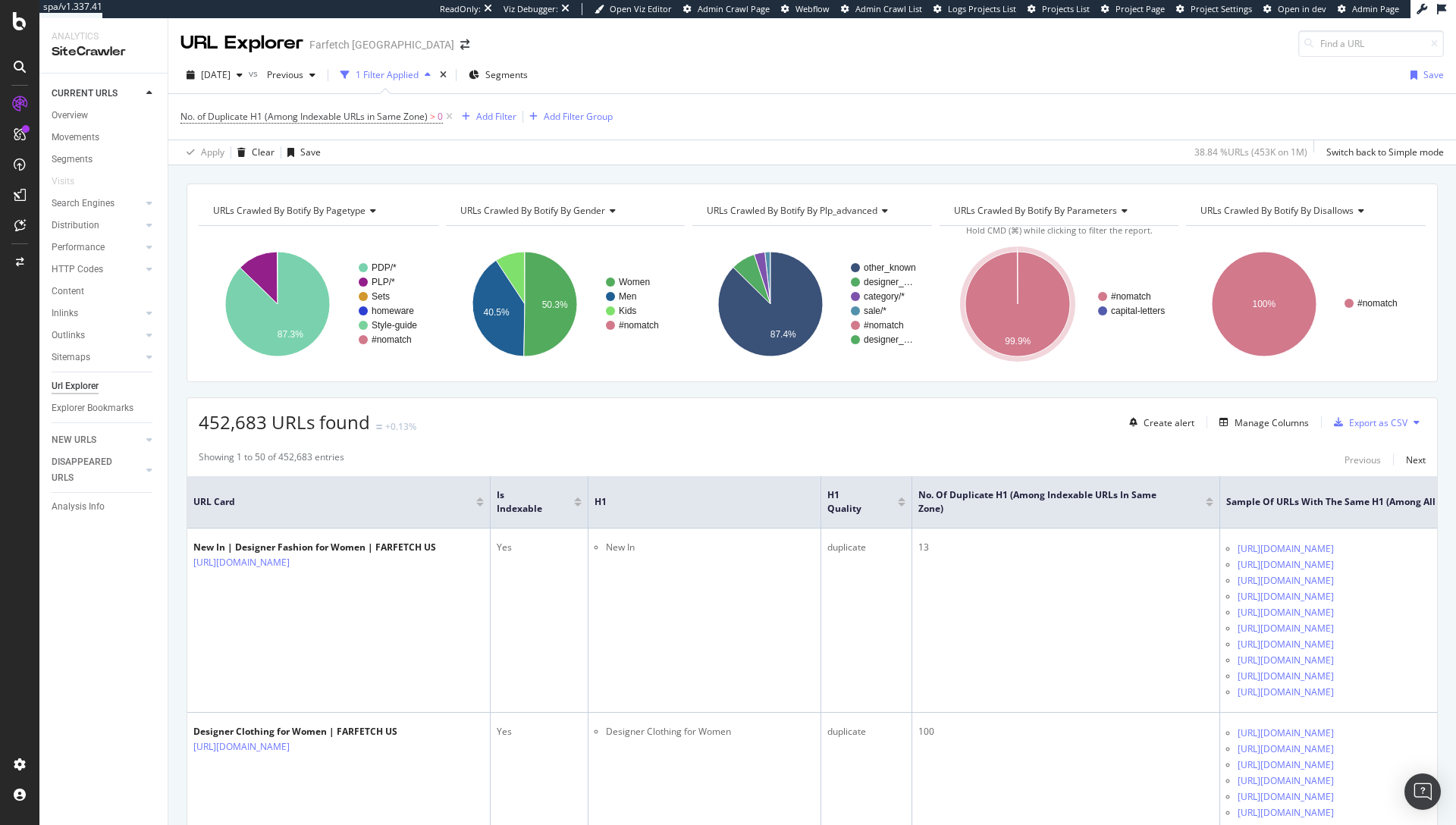
click at [800, 63] on div "[DATE] vs Previous 1 Filter Applied Segments Save" at bounding box center [812, 78] width 1288 height 30
click at [567, 116] on div "Add Filter Group" at bounding box center [578, 116] width 69 height 13
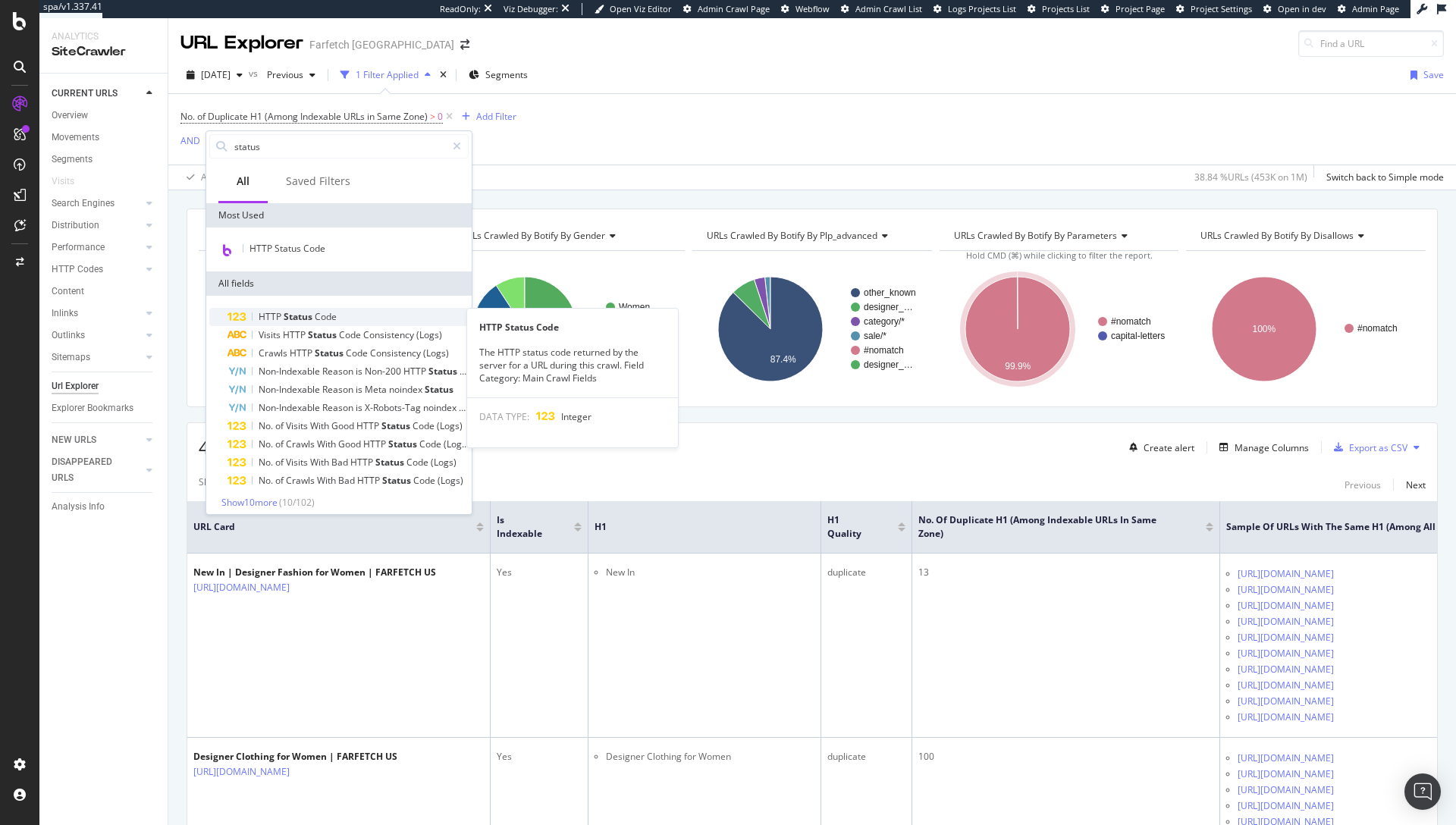
type input "status"
click at [328, 322] on span "Code" at bounding box center [325, 316] width 22 height 13
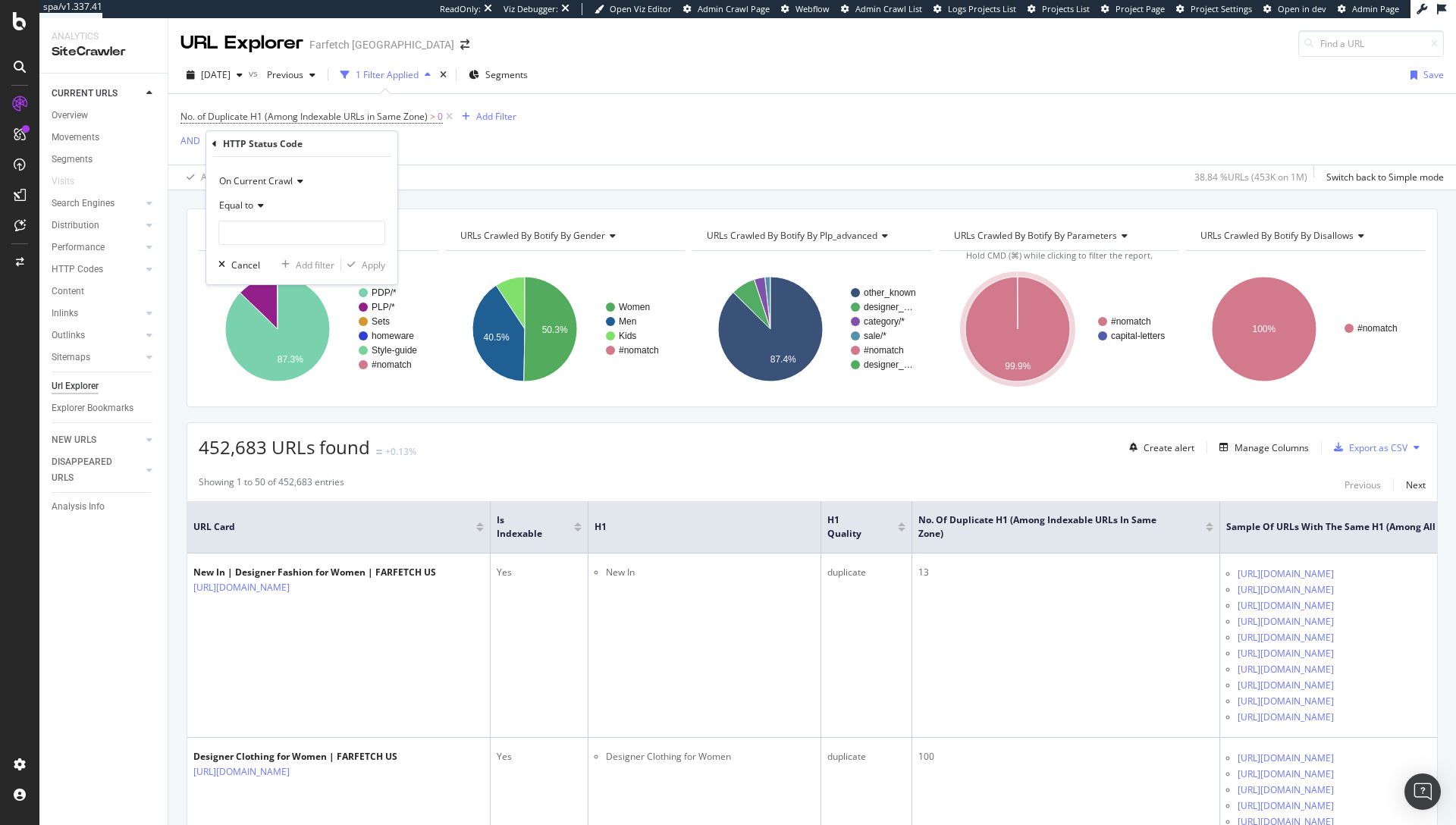
click at [219, 206] on span "Equal to" at bounding box center [236, 204] width 34 height 13
click at [243, 212] on div "Equal to" at bounding box center [302, 205] width 167 height 25
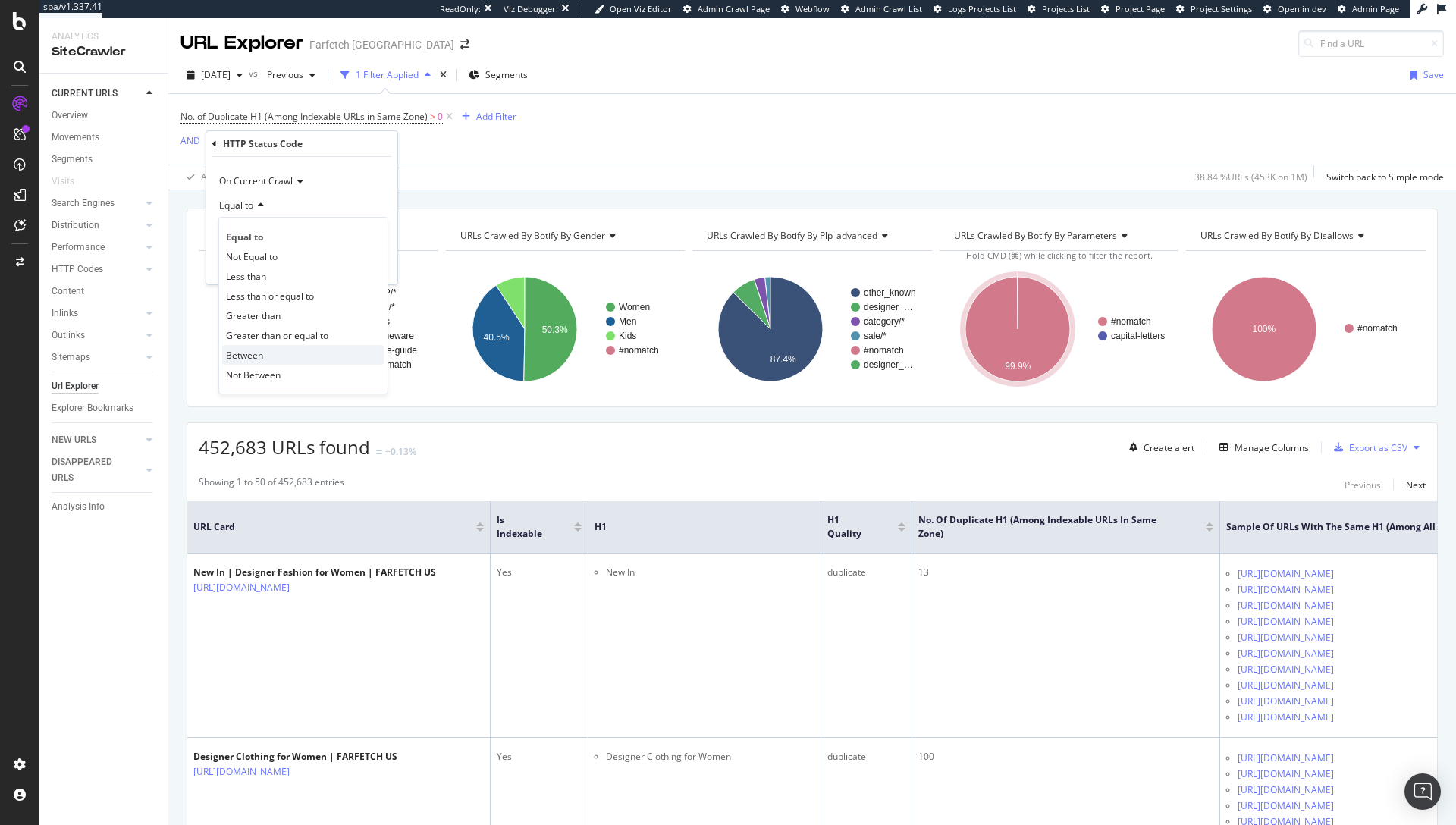
click at [261, 352] on span "Between" at bounding box center [245, 355] width 37 height 13
click at [269, 238] on input "0" at bounding box center [302, 233] width 167 height 25
type input "200"
click at [257, 271] on input "1" at bounding box center [302, 276] width 167 height 25
type input "299"
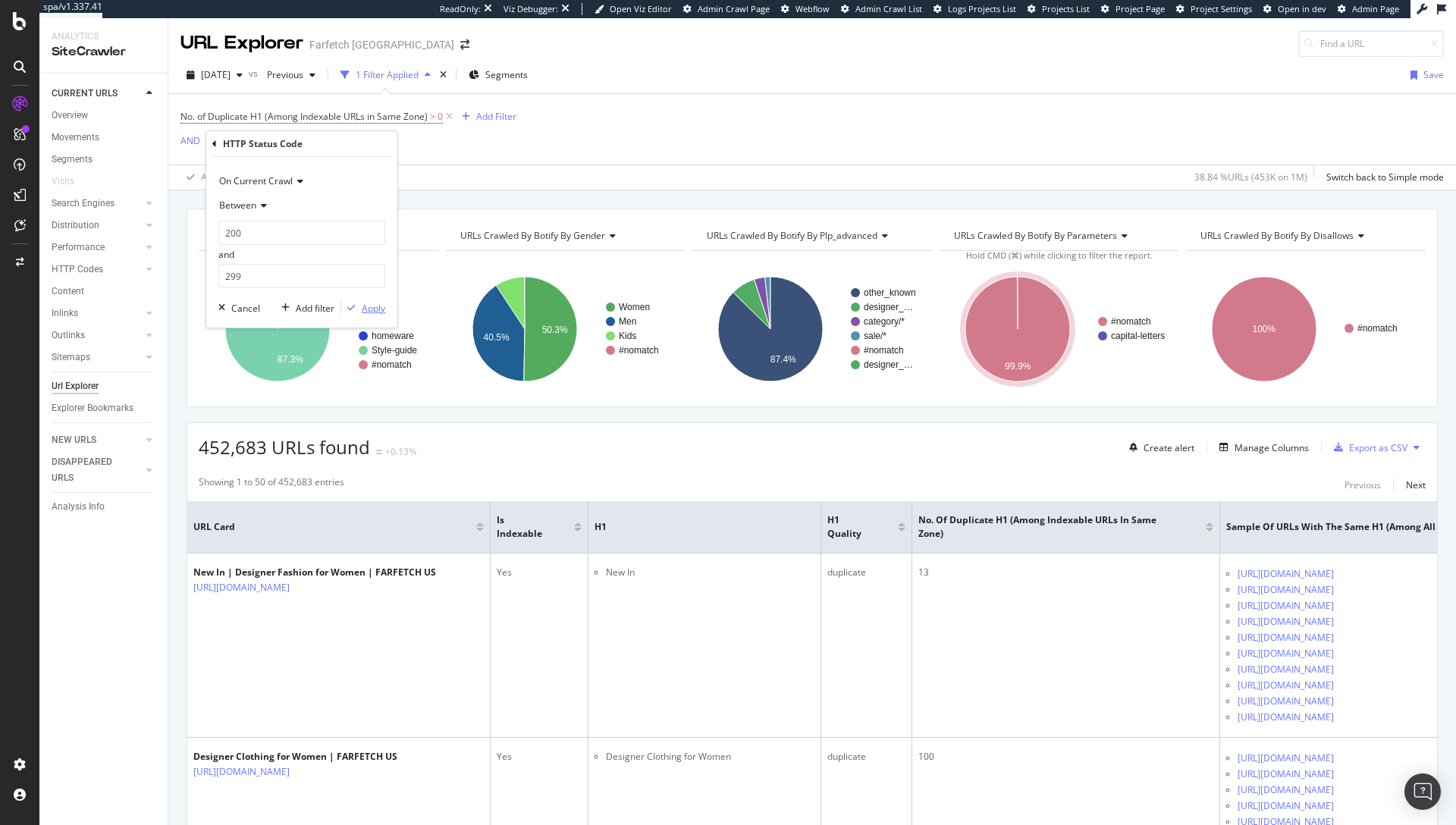
click at [362, 304] on div "Apply" at bounding box center [373, 307] width 24 height 13
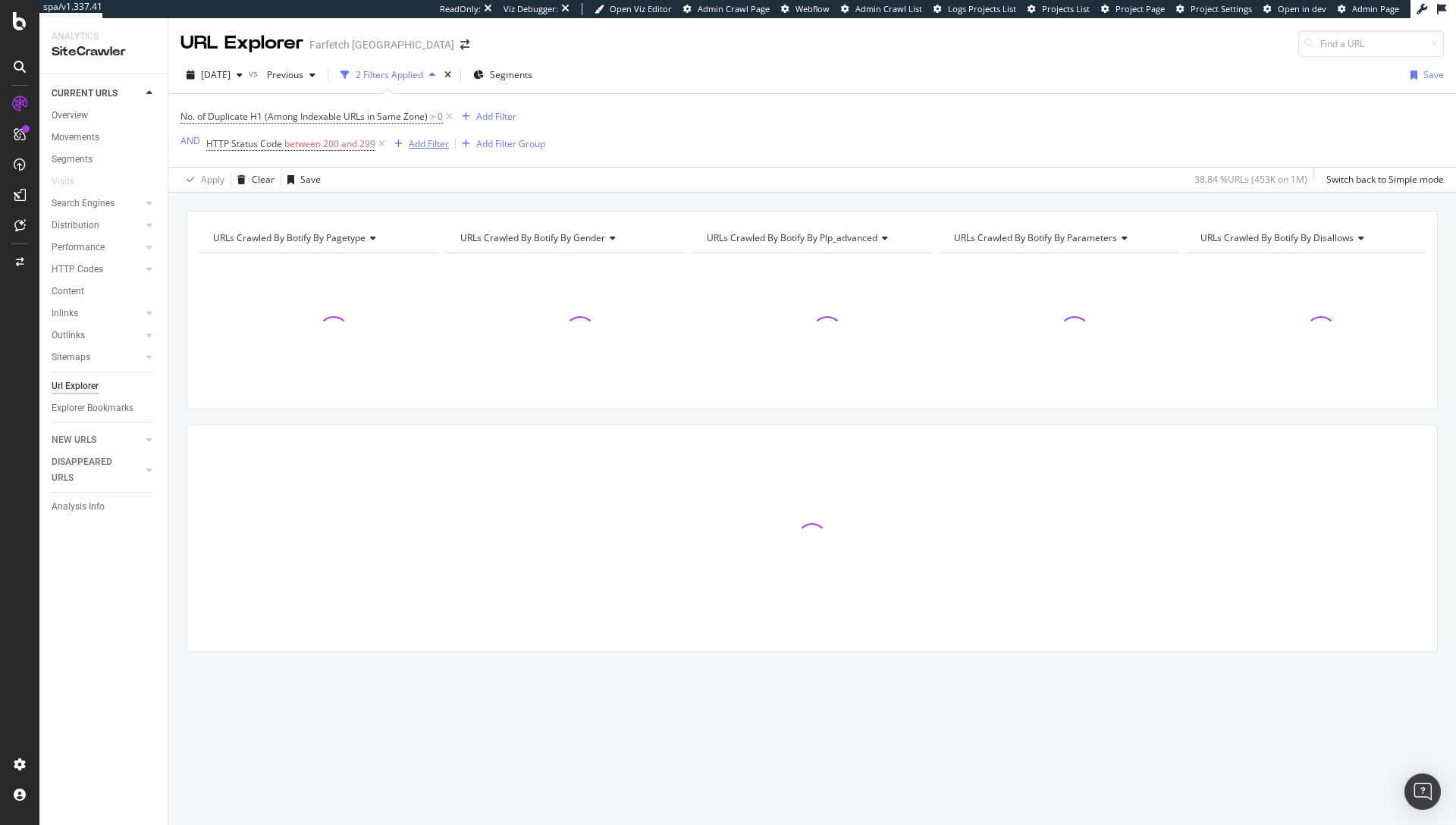
click at [429, 143] on div "Add Filter" at bounding box center [428, 143] width 40 height 13
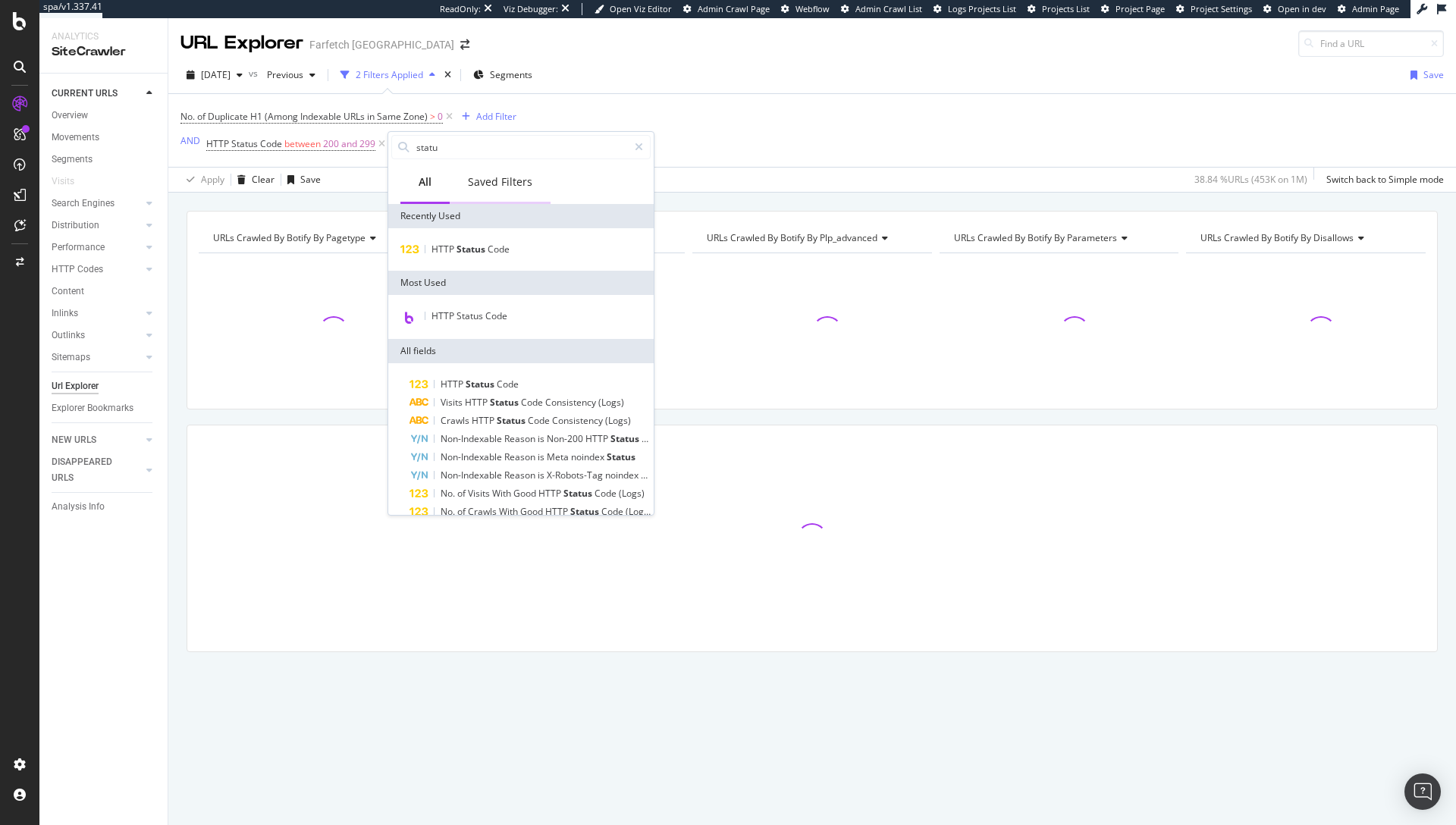
type input "status"
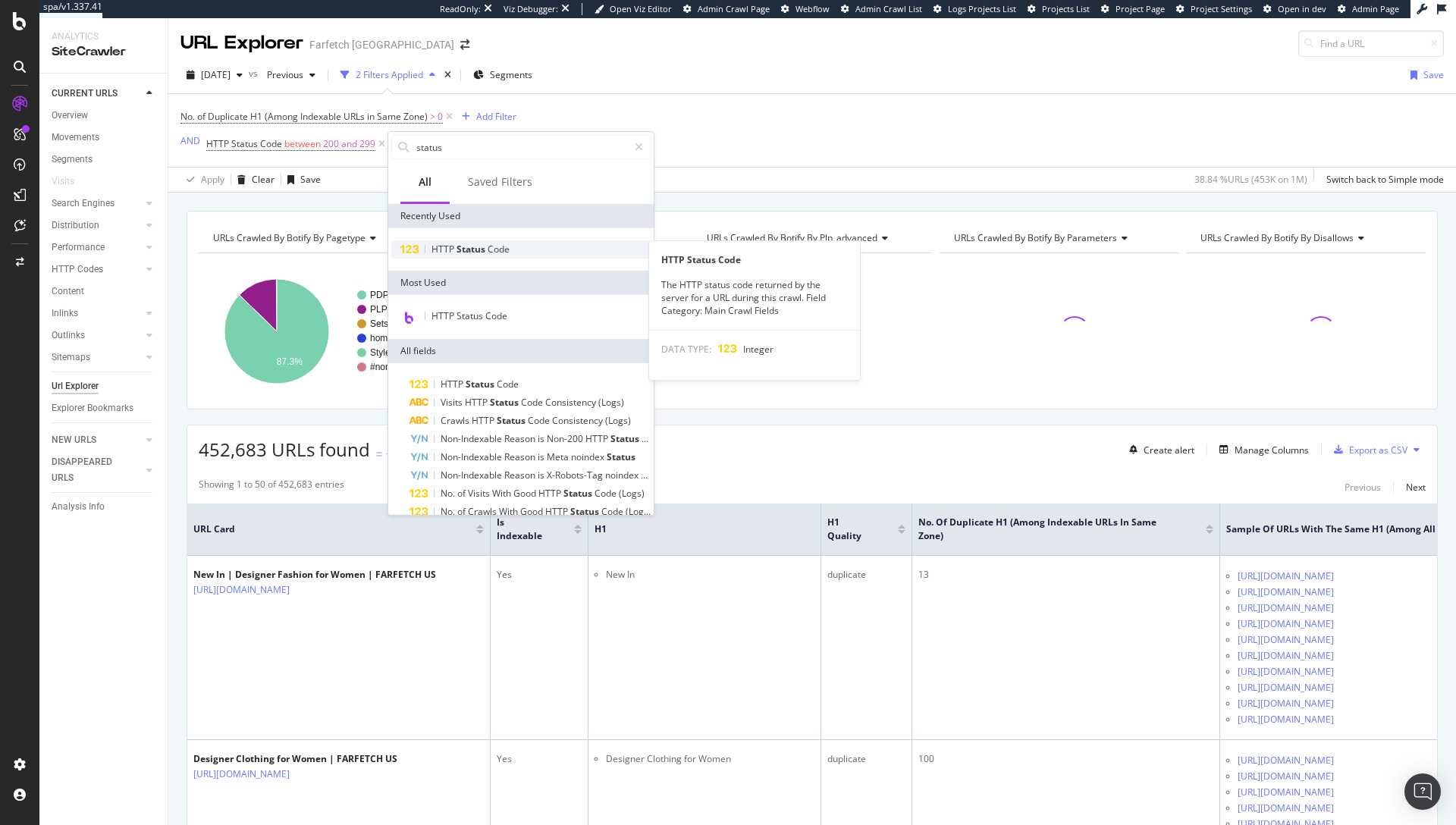
click at [527, 257] on div "HTTP Status Code" at bounding box center [521, 249] width 259 height 19
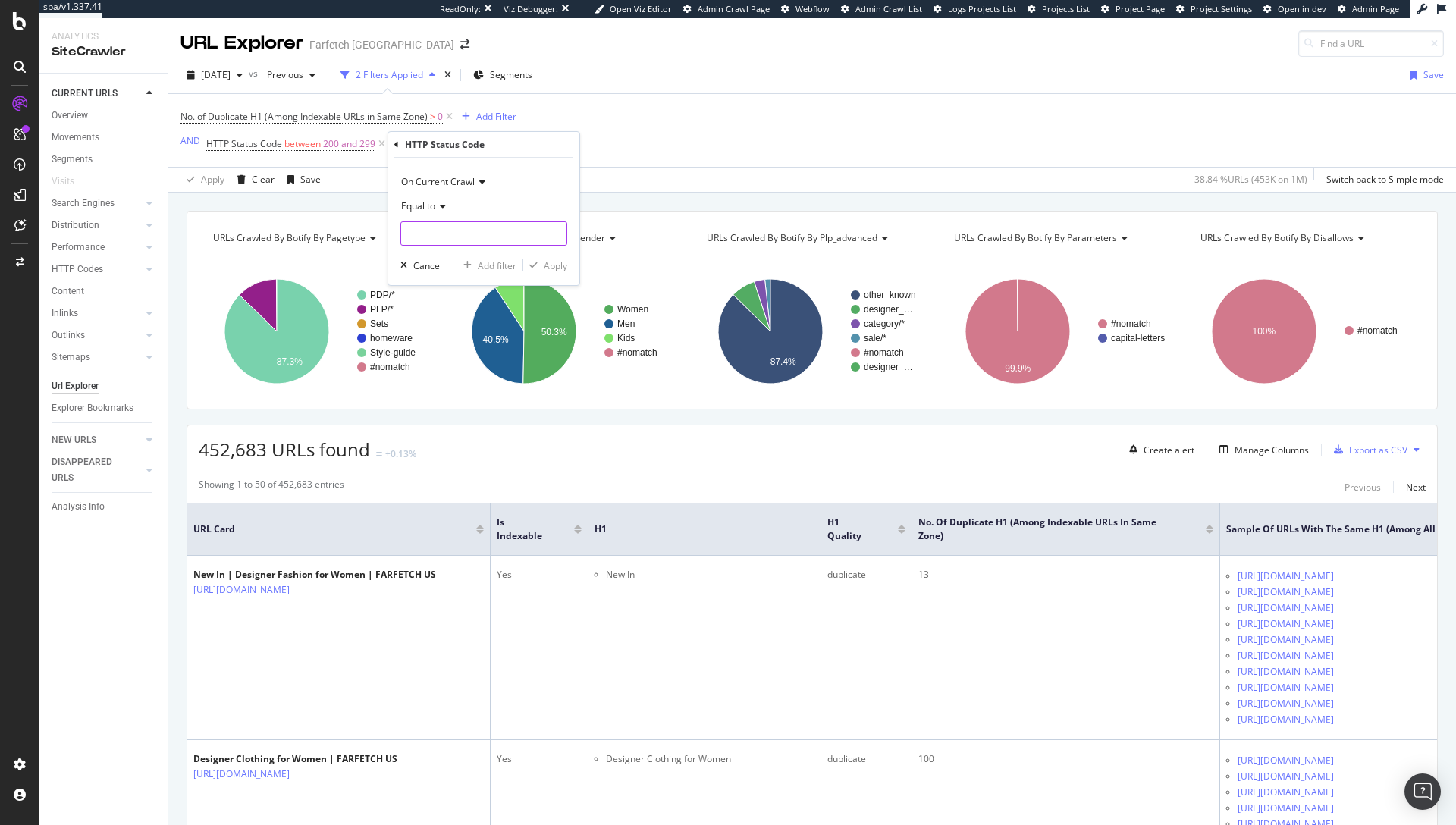
click at [447, 234] on input "number" at bounding box center [484, 233] width 167 height 25
type input "304"
click at [537, 261] on div "button" at bounding box center [533, 265] width 21 height 9
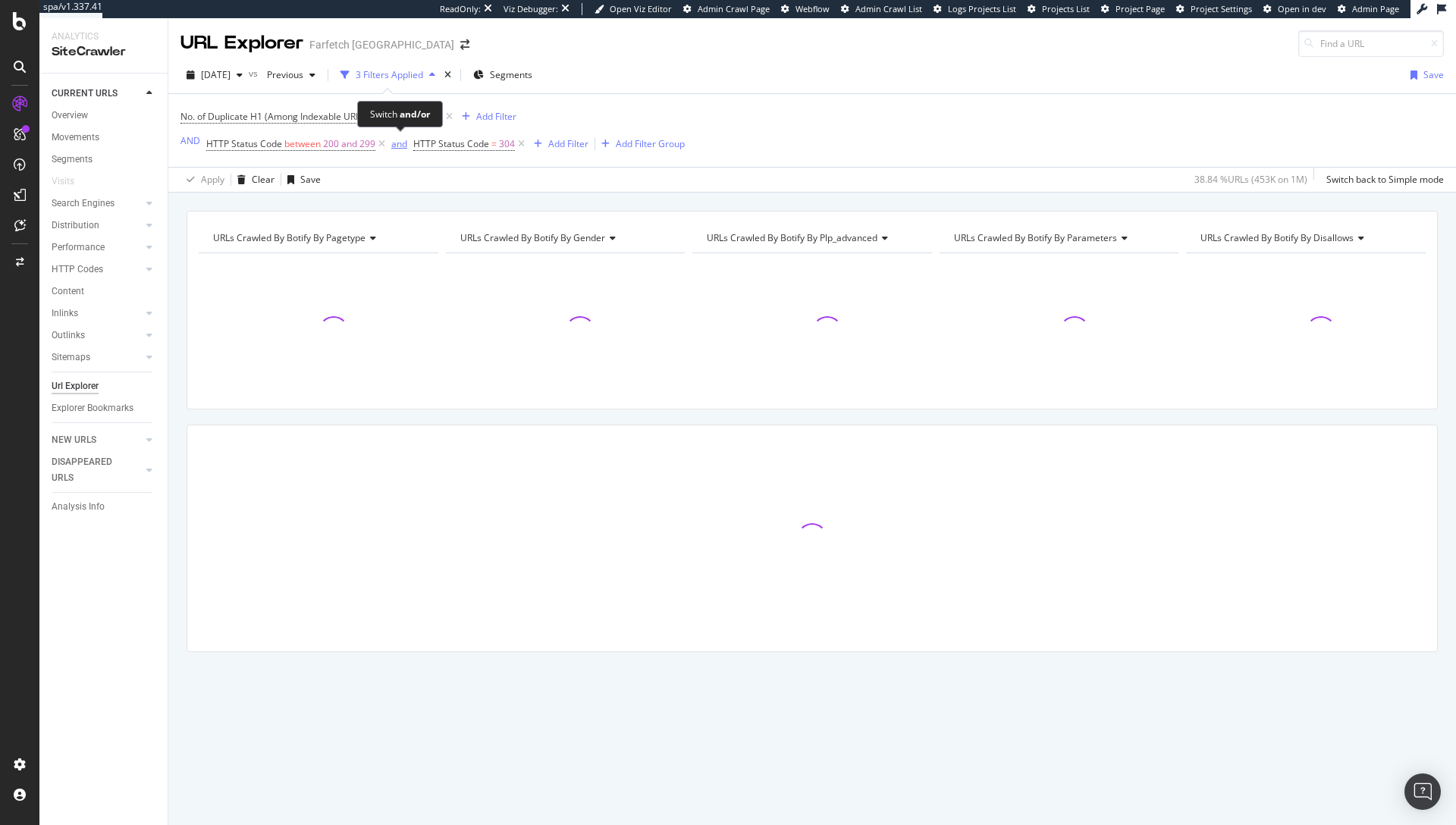
click at [394, 145] on div "and" at bounding box center [399, 143] width 16 height 13
click at [619, 141] on div "Add Filter Group" at bounding box center [644, 143] width 69 height 13
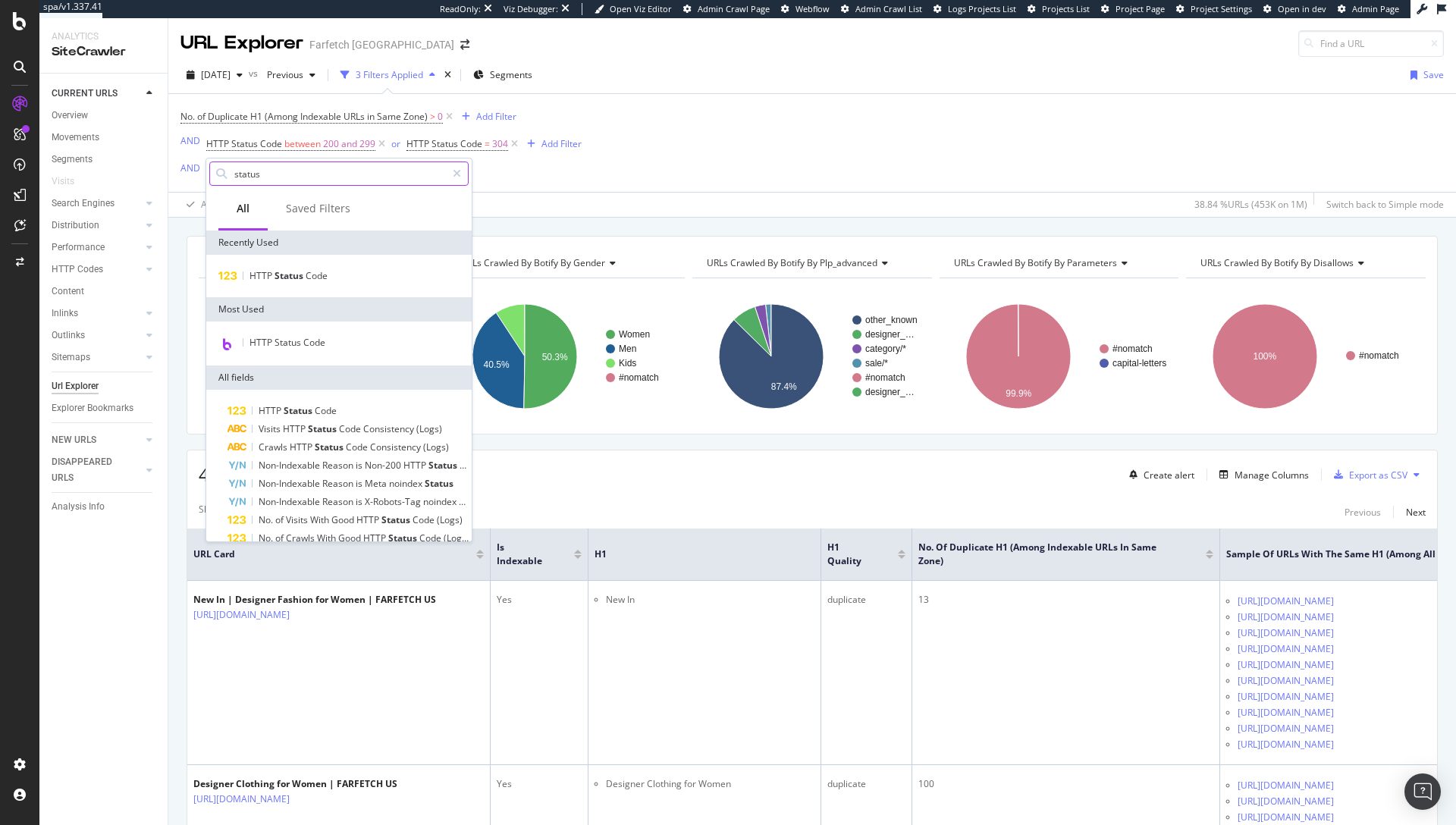
click at [324, 171] on input "status" at bounding box center [339, 173] width 213 height 23
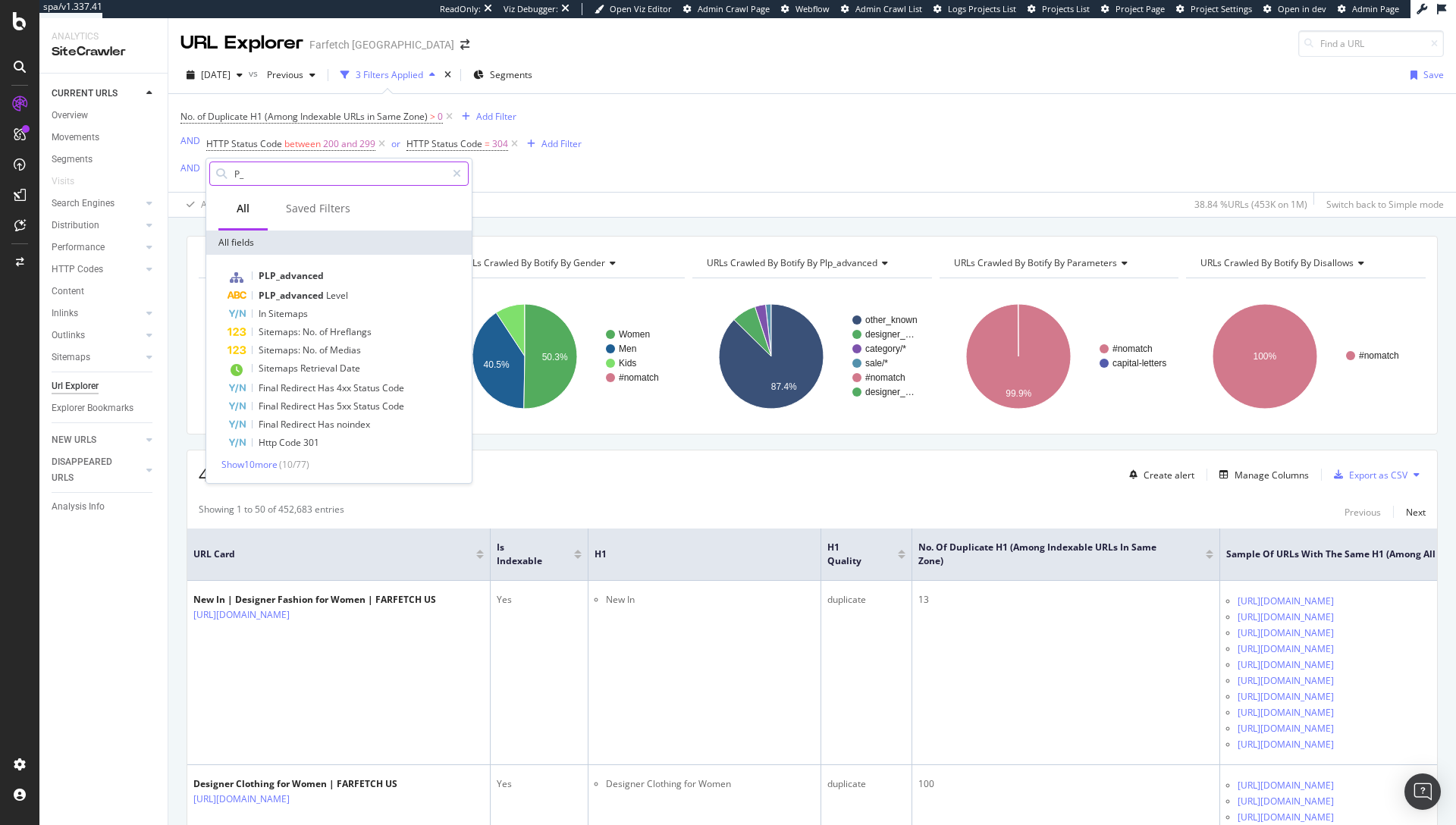
type input "P"
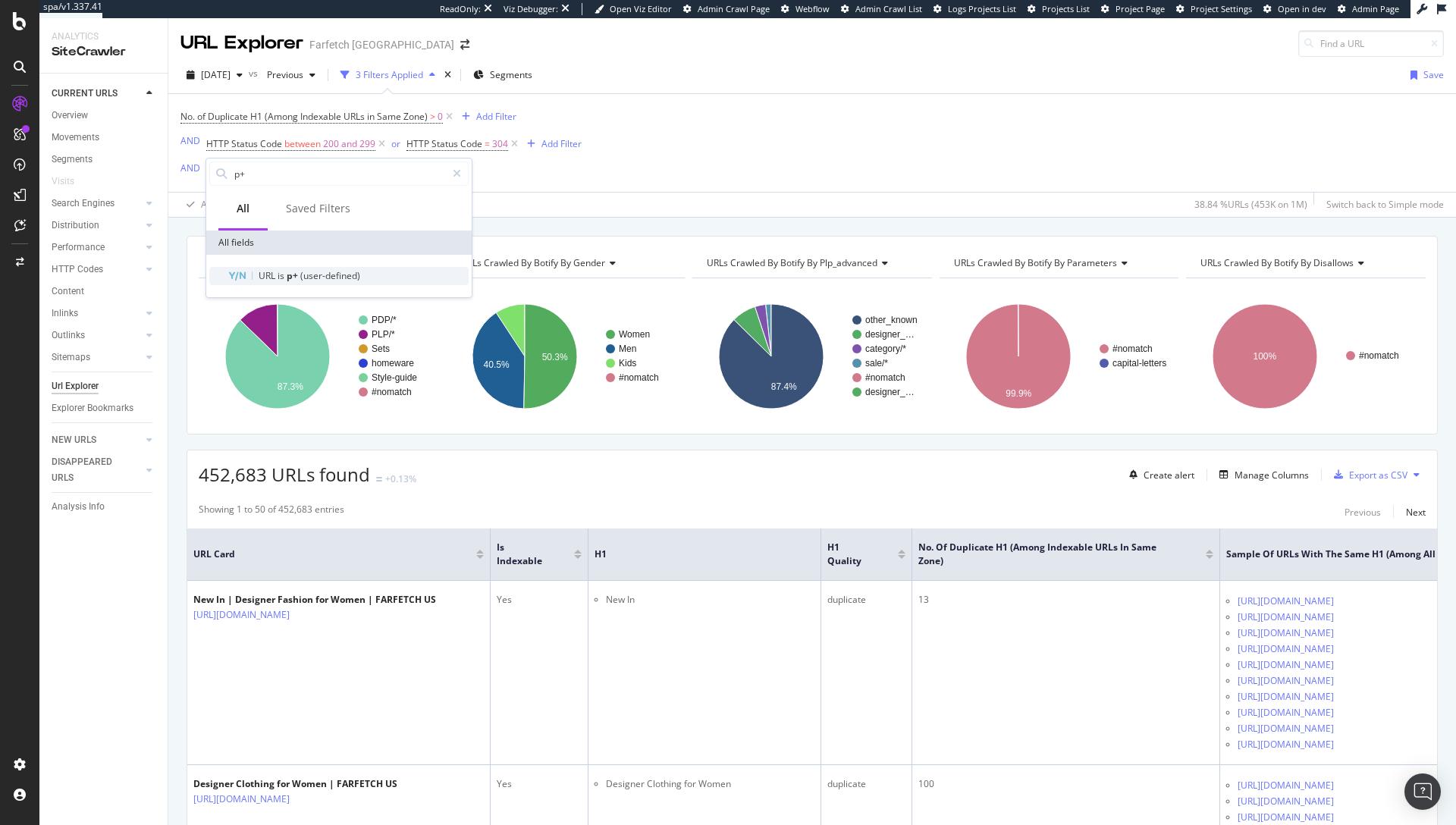
type input "p+"
click at [314, 280] on span "(user-defined)" at bounding box center [330, 275] width 60 height 13
click at [221, 238] on span "Yes" at bounding box center [226, 232] width 15 height 13
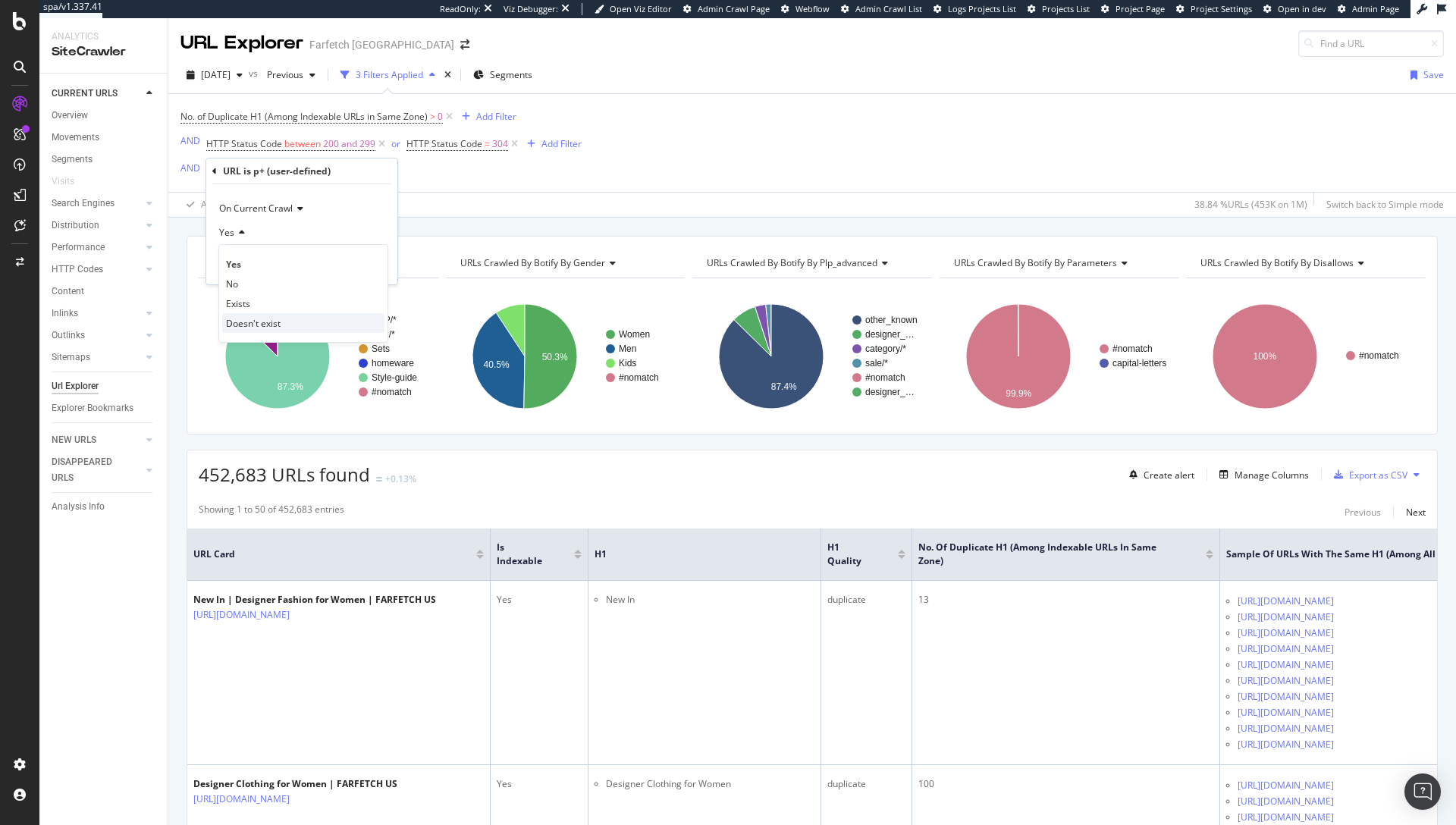
click at [271, 333] on div "Yes No Exists Doesn't exist" at bounding box center [303, 294] width 170 height 98
click at [271, 328] on span "Doesn't exist" at bounding box center [253, 323] width 55 height 13
click at [374, 264] on div "Apply" at bounding box center [373, 264] width 24 height 13
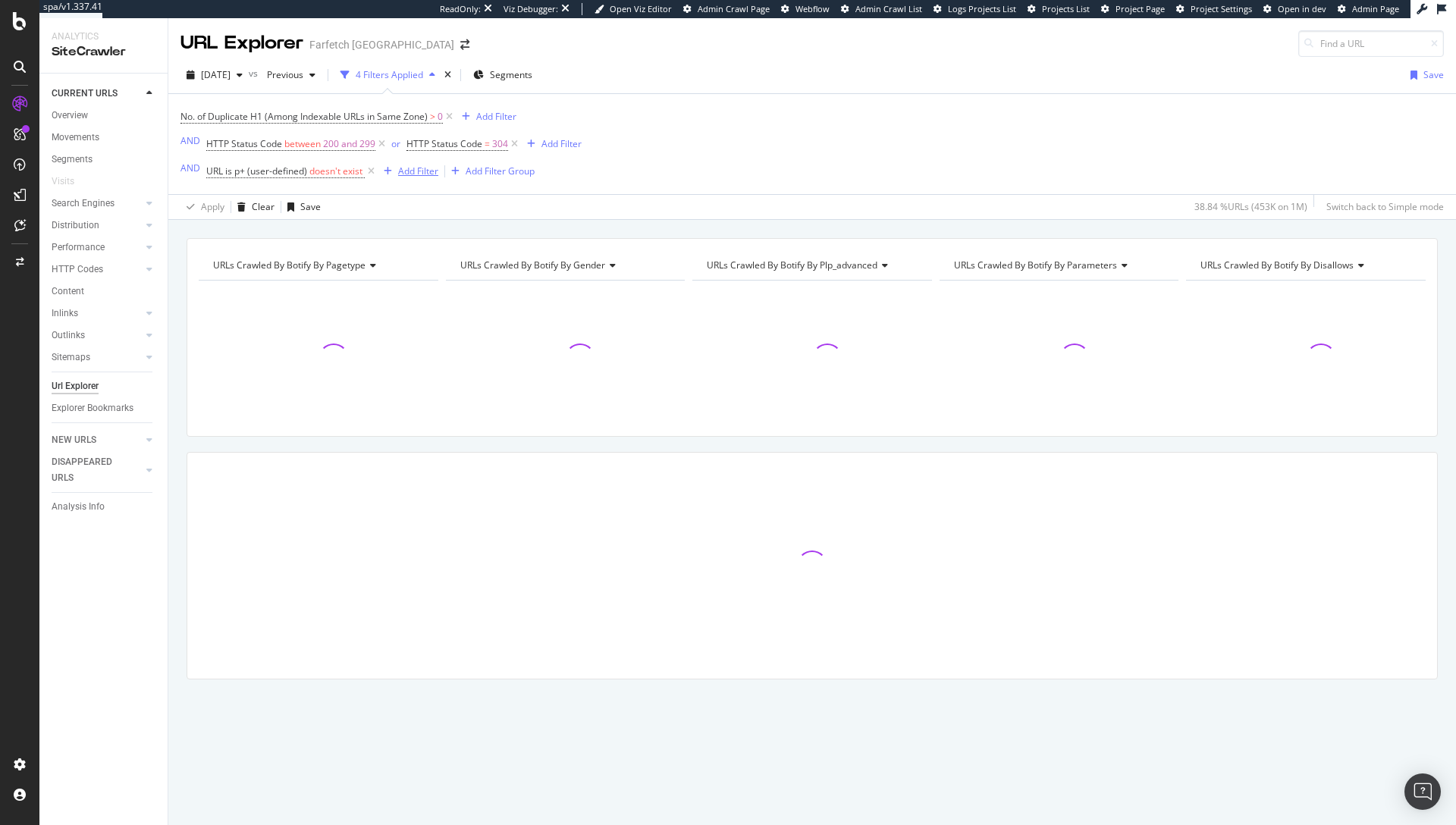
click at [401, 171] on div "Add Filter" at bounding box center [418, 171] width 40 height 13
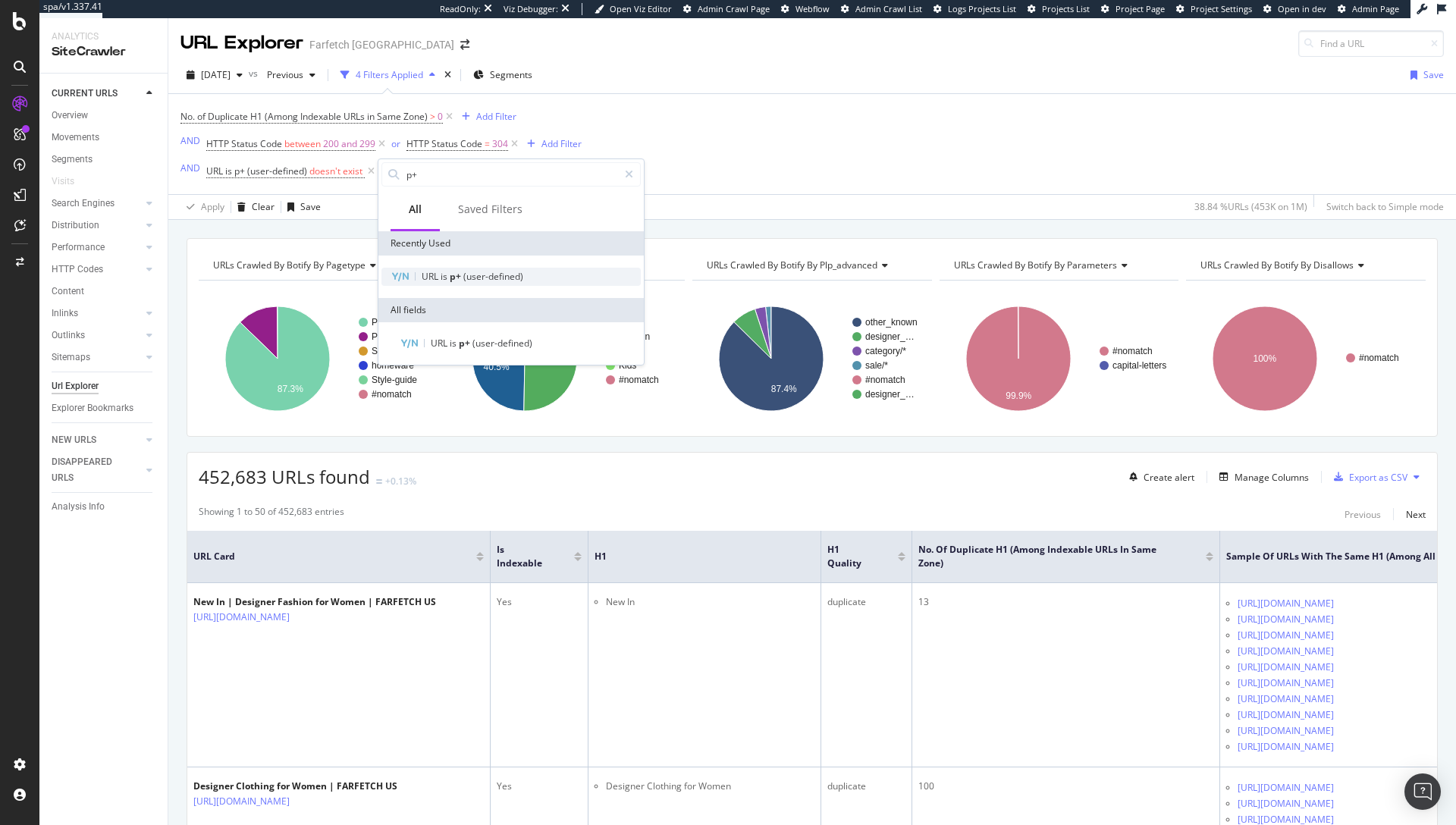
click at [503, 267] on div "URL is p+ (user-defined)" at bounding box center [511, 276] width 265 height 42
click at [503, 267] on div "URL is p+ (user-defined)" at bounding box center [511, 276] width 259 height 19
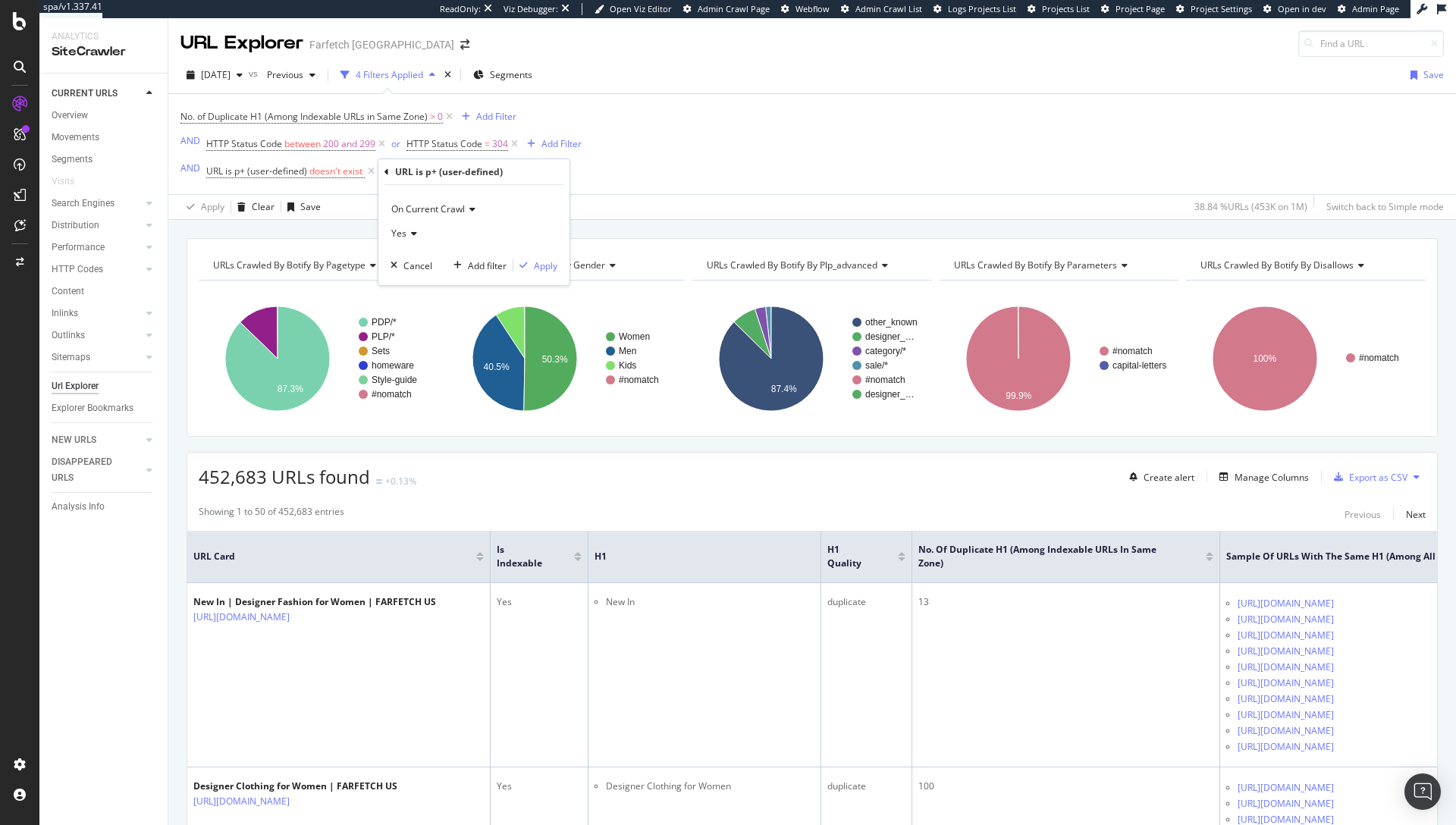
click at [408, 231] on icon at bounding box center [412, 233] width 11 height 9
click at [432, 284] on div "No" at bounding box center [475, 284] width 162 height 20
drag, startPoint x: 541, startPoint y: 261, endPoint x: 456, endPoint y: 218, distance: 95.3
click at [541, 261] on div "Apply" at bounding box center [545, 265] width 24 height 13
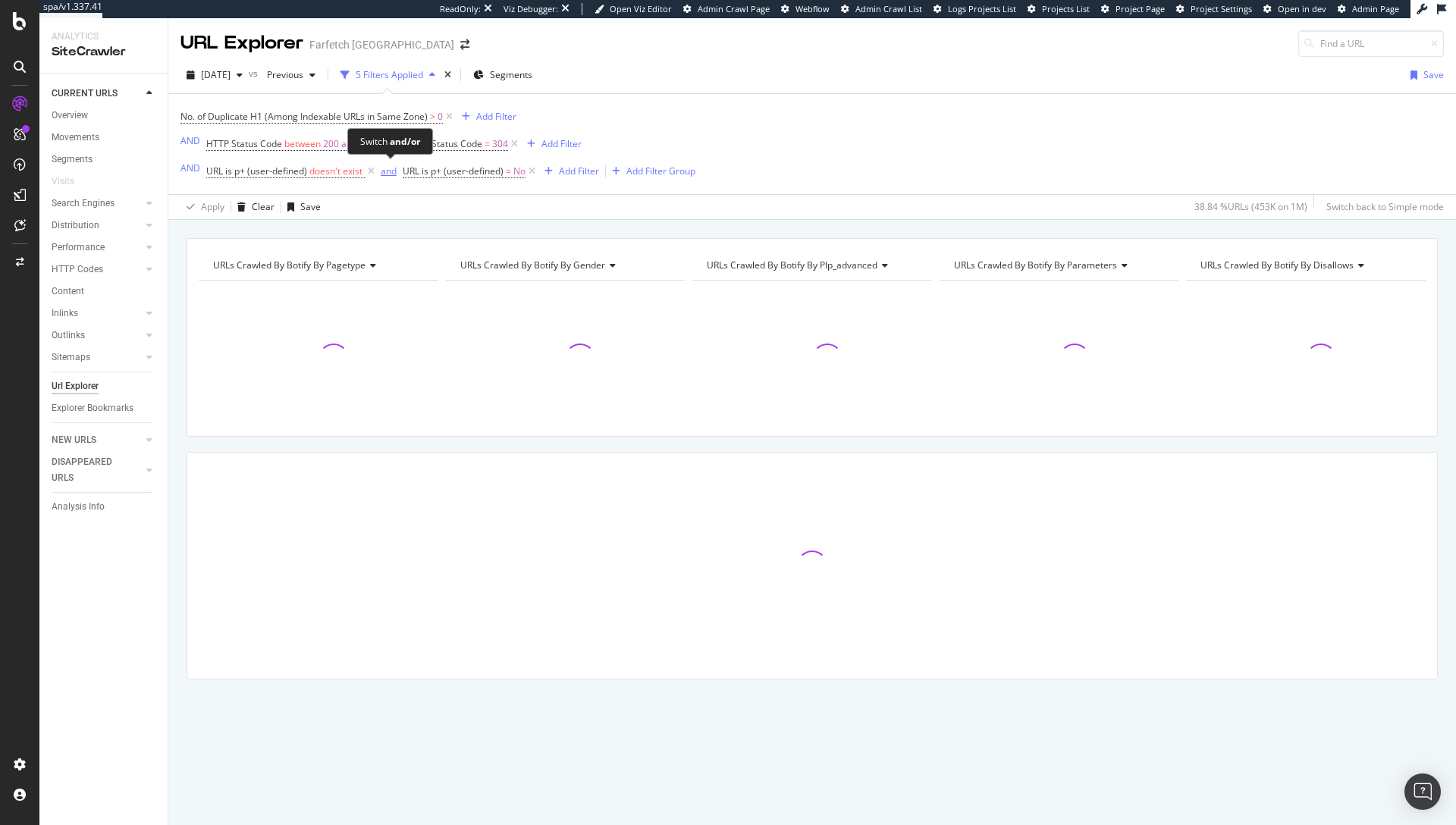
click at [388, 171] on div "and" at bounding box center [389, 171] width 16 height 13
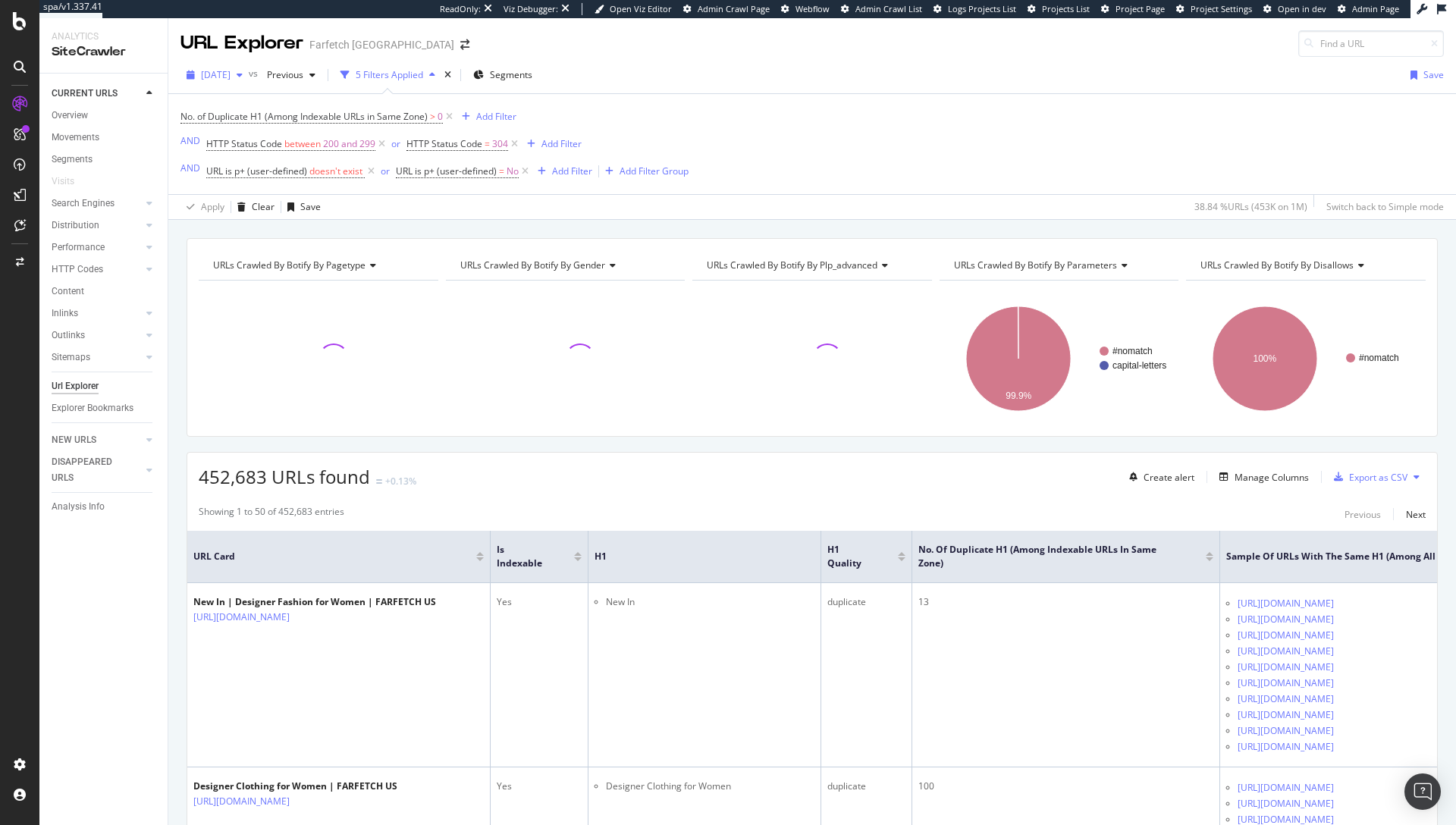
click at [223, 75] on span "[DATE]" at bounding box center [216, 74] width 29 height 13
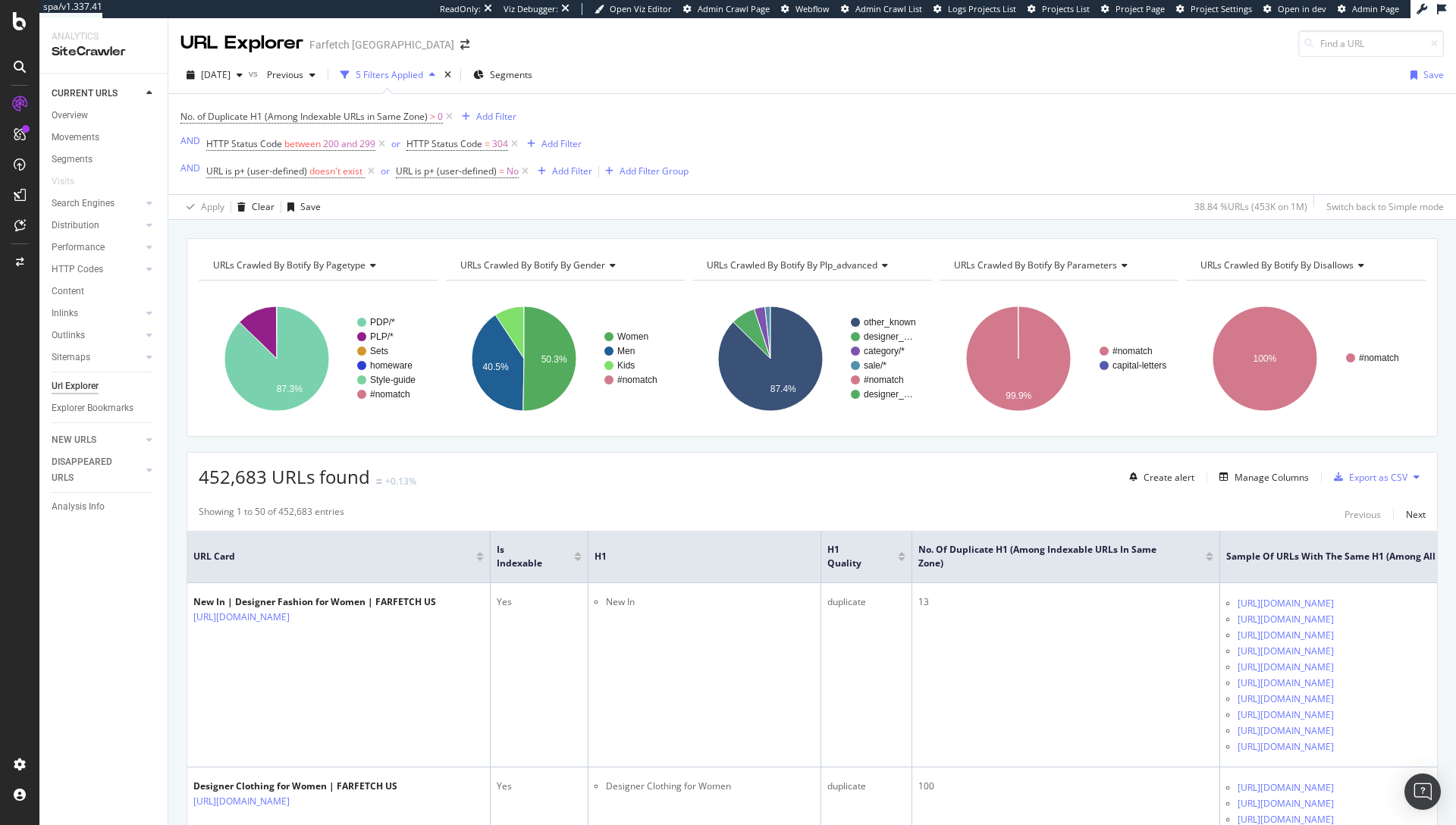
click at [781, 79] on div "[DATE] vs Previous 5 Filters Applied Segments Save" at bounding box center [812, 78] width 1288 height 30
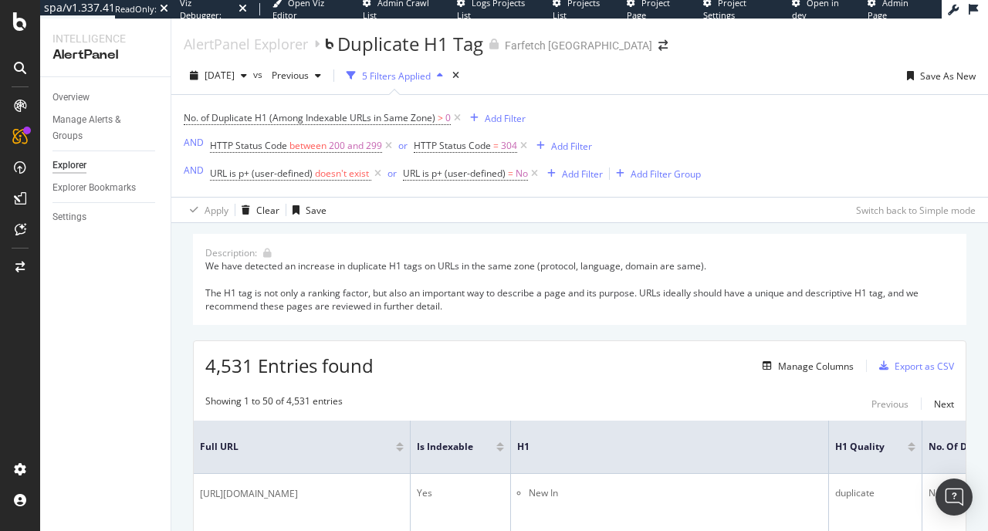
click at [743, 469] on th "H1" at bounding box center [670, 447] width 318 height 53
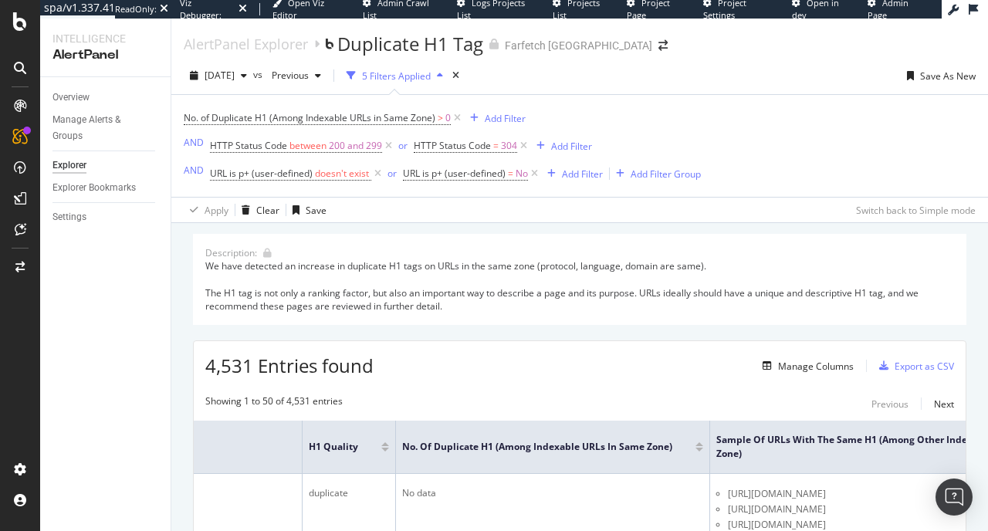
scroll to position [0, 587]
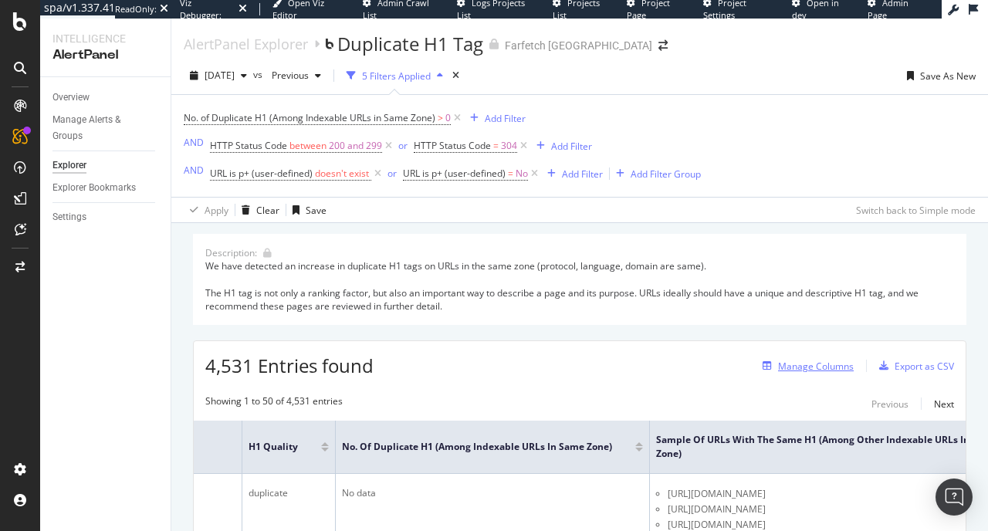
click at [815, 366] on div "Manage Columns" at bounding box center [816, 366] width 76 height 13
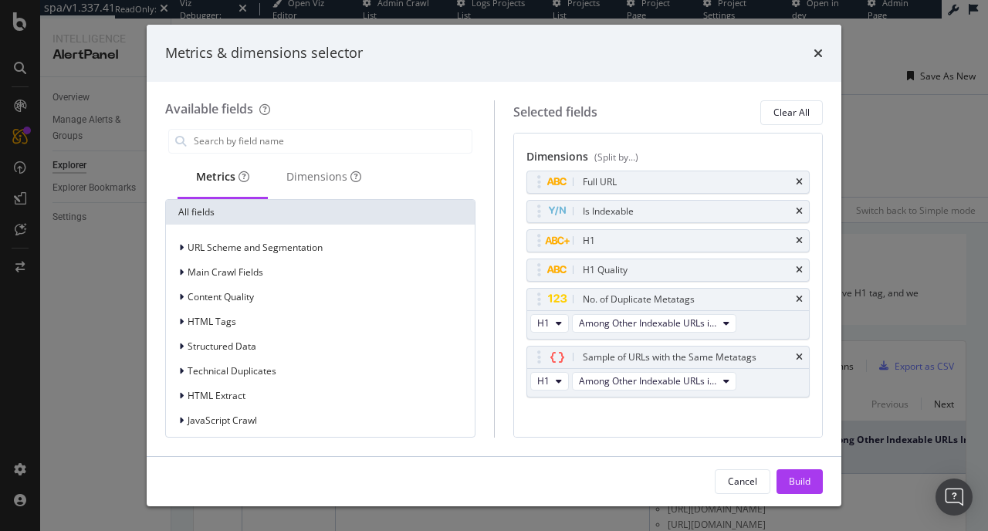
scroll to position [89, 0]
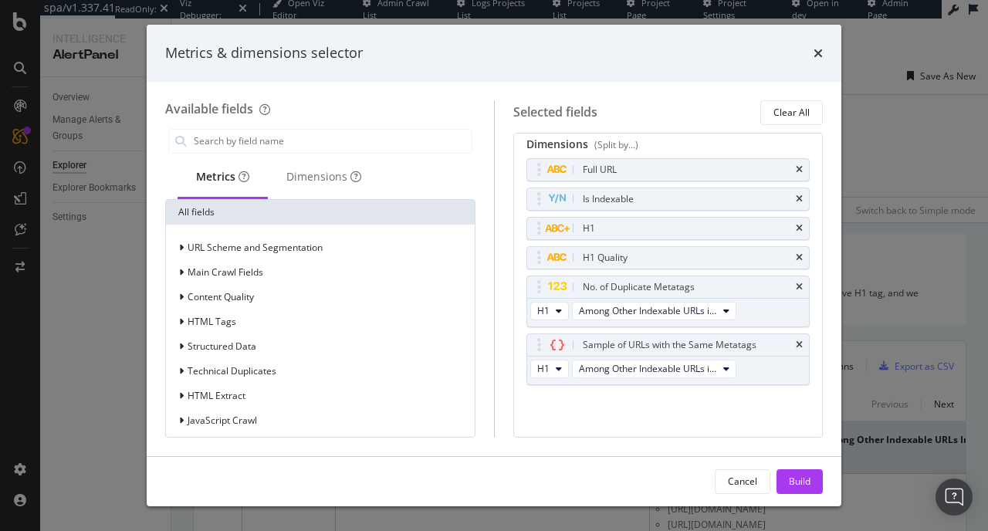
click at [819, 52] on icon "times" at bounding box center [818, 53] width 9 height 12
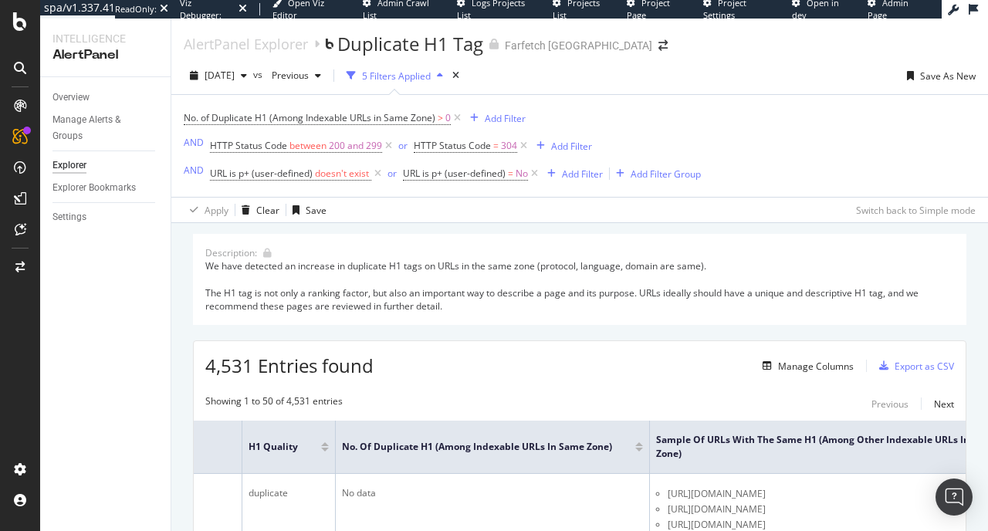
click at [819, 52] on div "AlertPanel Explorer Duplicate H1 Tag Farfetch USA" at bounding box center [579, 38] width 817 height 39
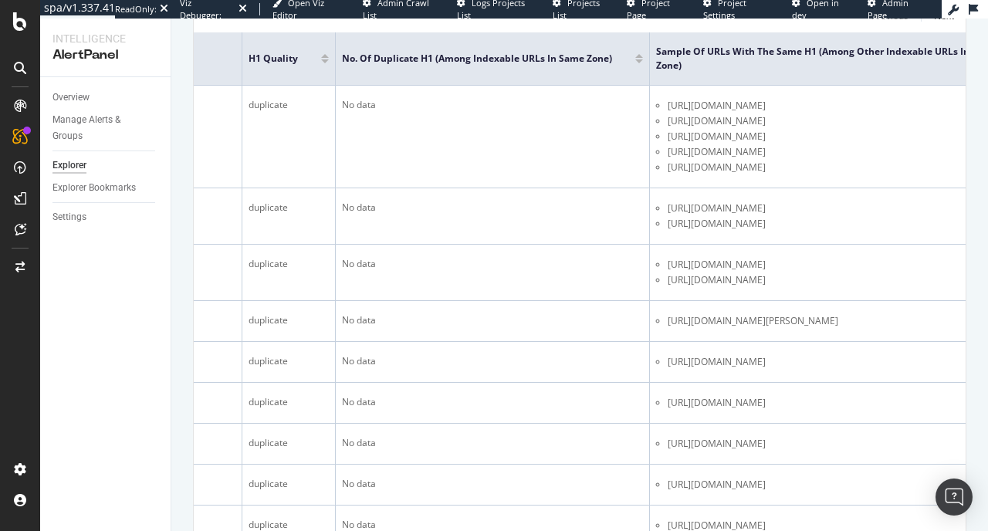
scroll to position [394, 0]
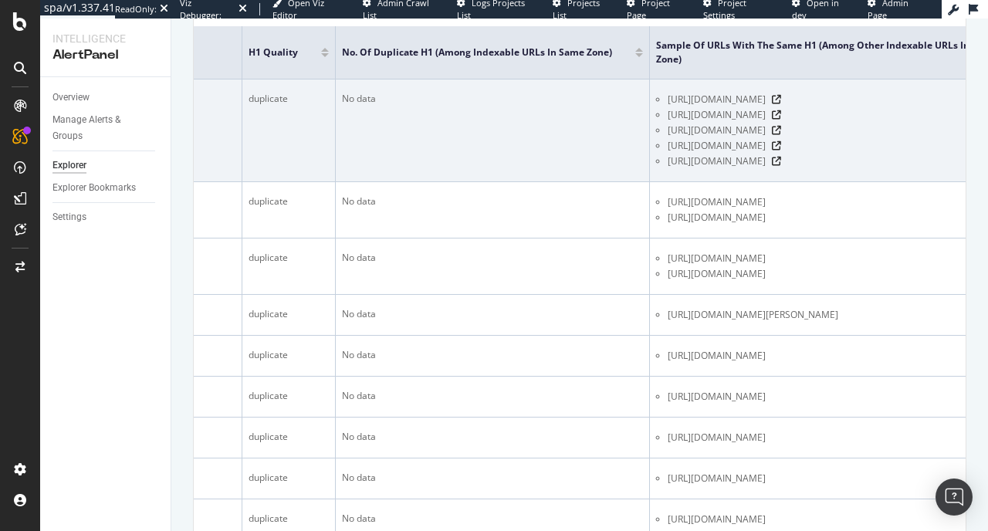
click at [451, 168] on td "No data" at bounding box center [493, 131] width 314 height 103
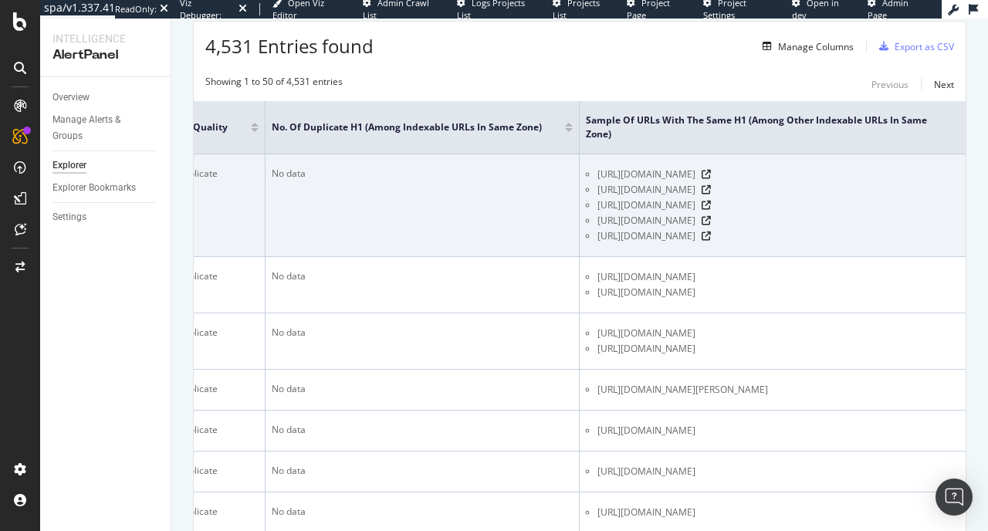
scroll to position [269, 0]
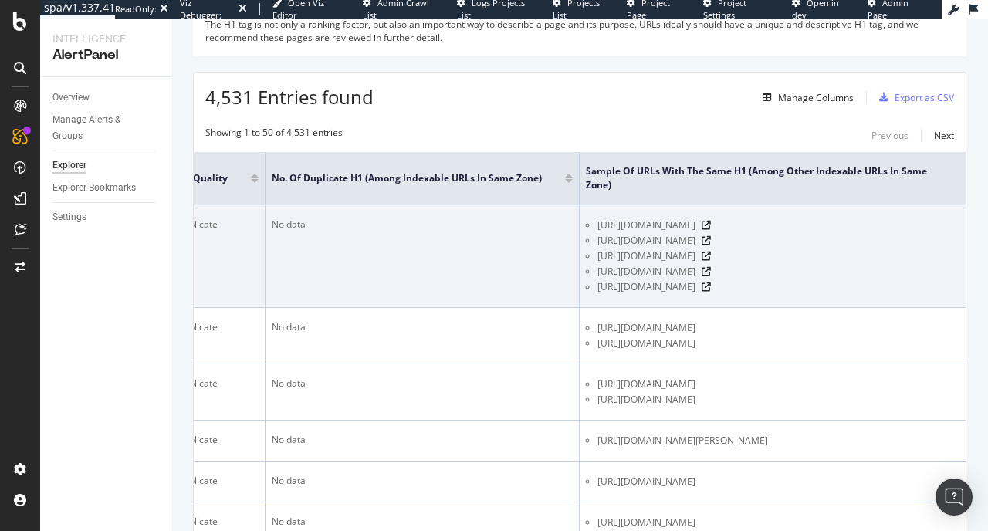
click at [465, 300] on td "No data" at bounding box center [423, 256] width 314 height 103
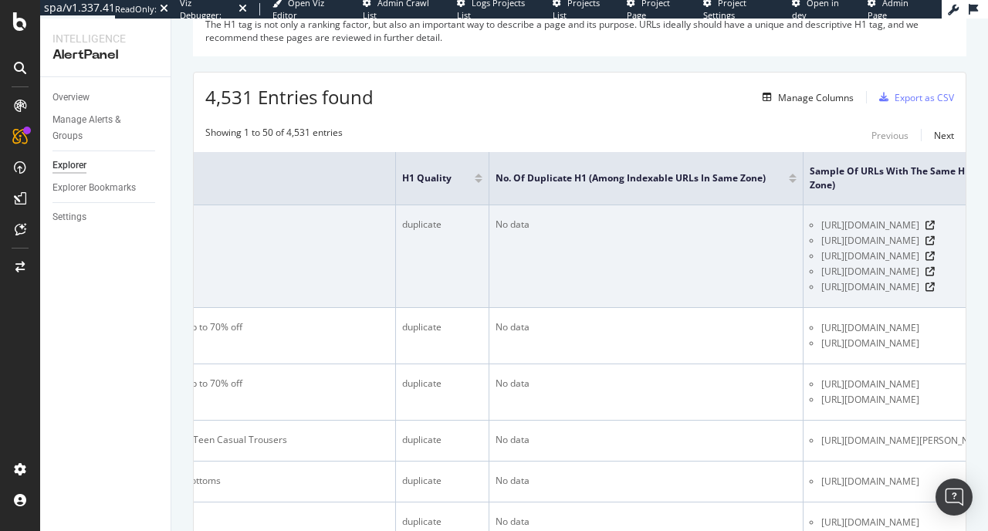
scroll to position [0, 494]
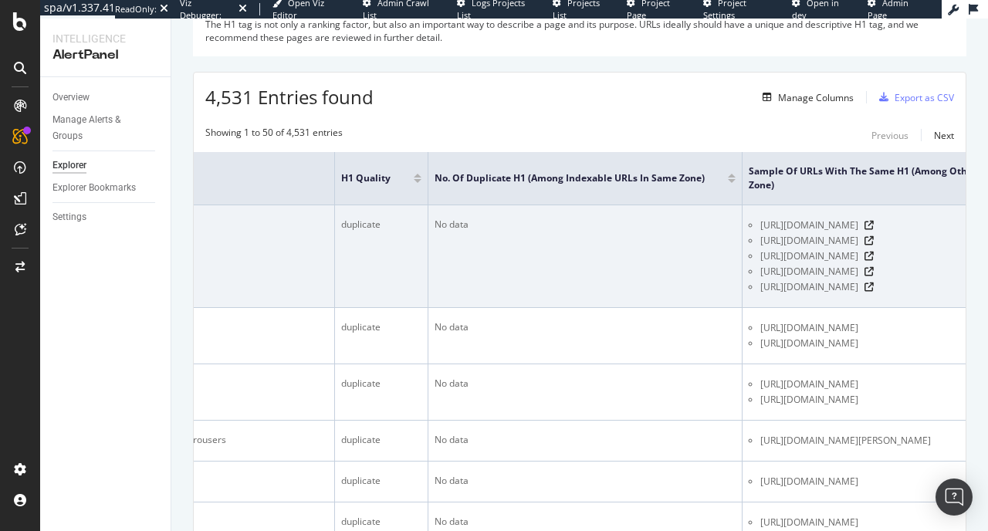
click at [858, 240] on span "[URL][DOMAIN_NAME]" at bounding box center [809, 240] width 98 height 15
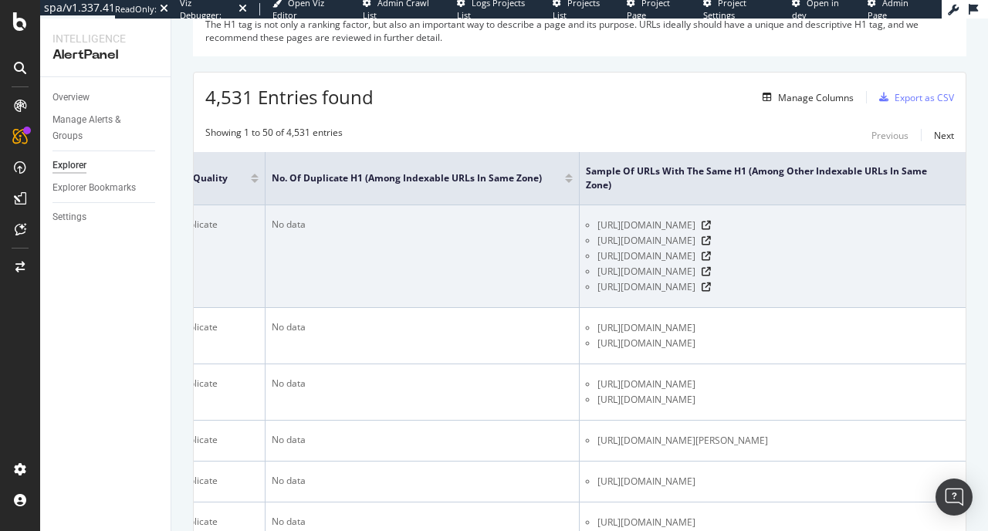
scroll to position [0, 768]
click at [711, 256] on icon at bounding box center [706, 256] width 9 height 9
click at [711, 242] on icon at bounding box center [706, 240] width 9 height 9
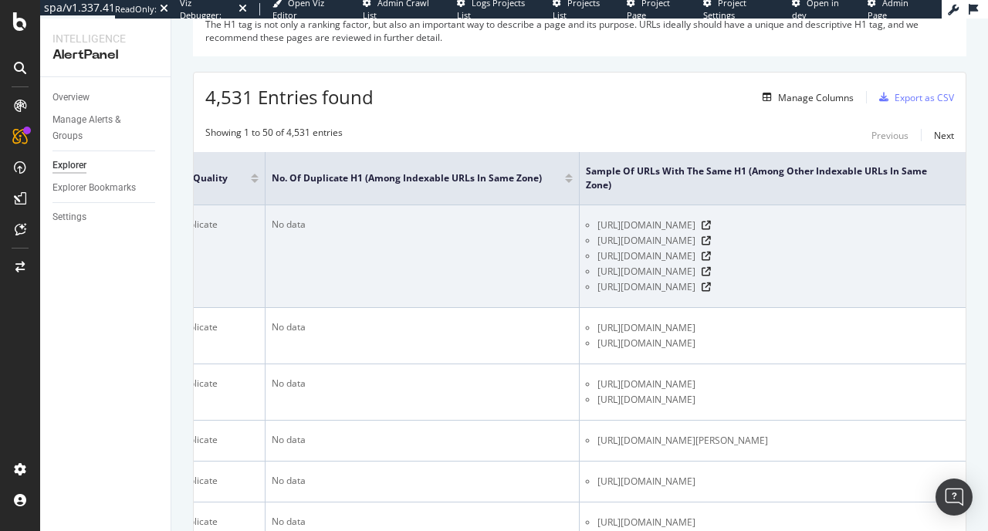
click at [401, 235] on td "No data" at bounding box center [423, 256] width 314 height 103
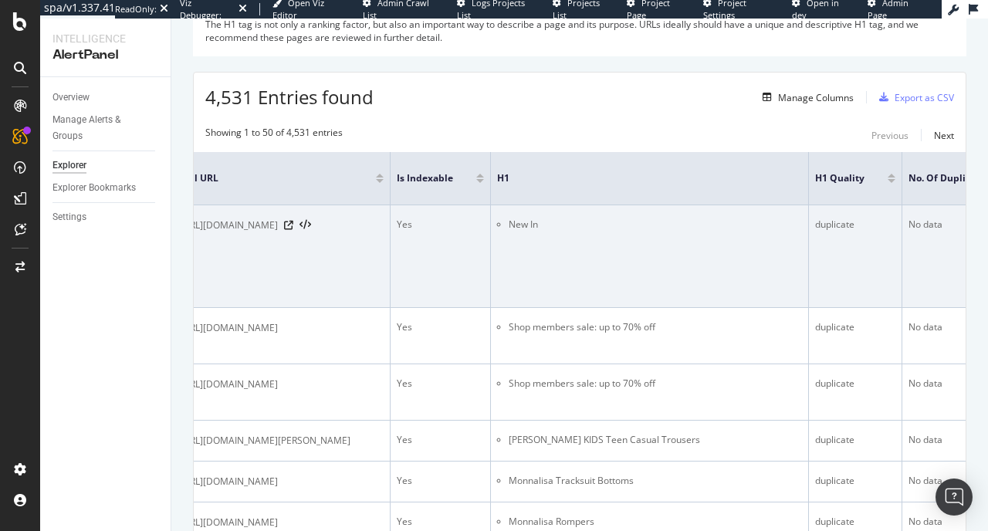
scroll to position [0, 0]
